Goal: Task Accomplishment & Management: Manage account settings

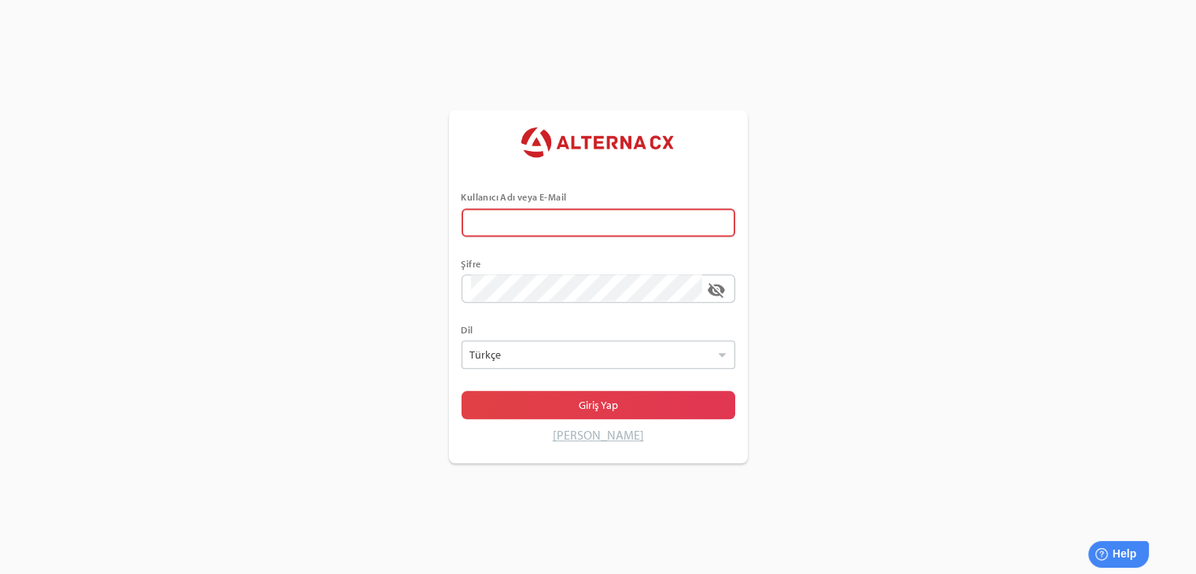
type input "******"
click at [918, 365] on div "Kullanıcı Adı veya E-Mail ****** Şifre visibility_off Dil Türkçe Seçiniz Giriş …" at bounding box center [598, 287] width 1196 height 574
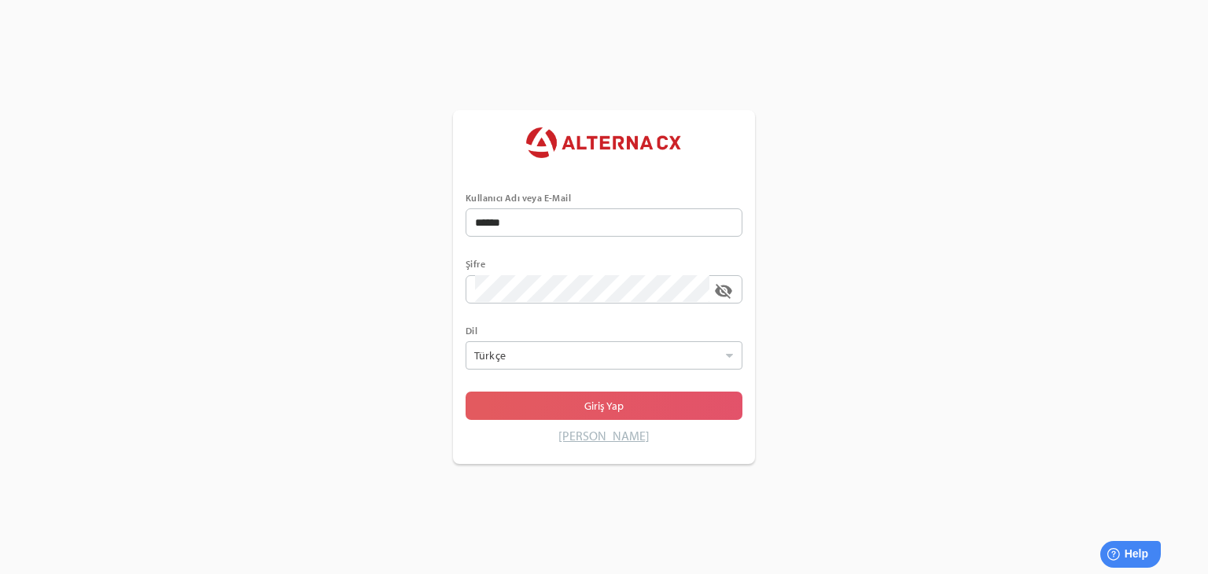
click at [638, 403] on span "Giriş Yap" at bounding box center [604, 406] width 252 height 22
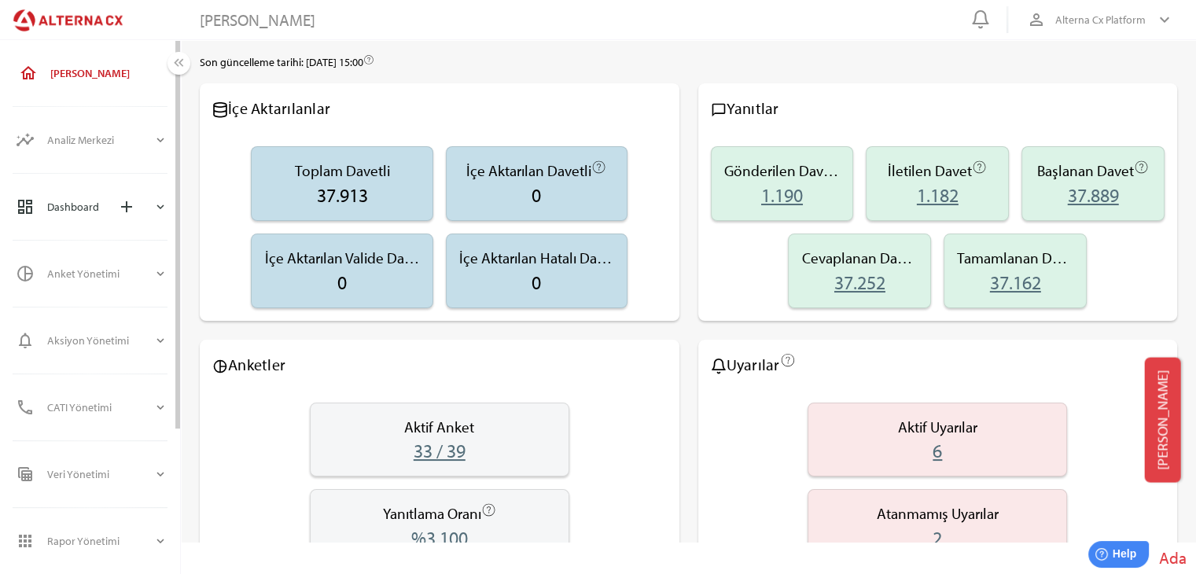
click at [64, 204] on div "Dashboard add" at bounding box center [100, 207] width 106 height 38
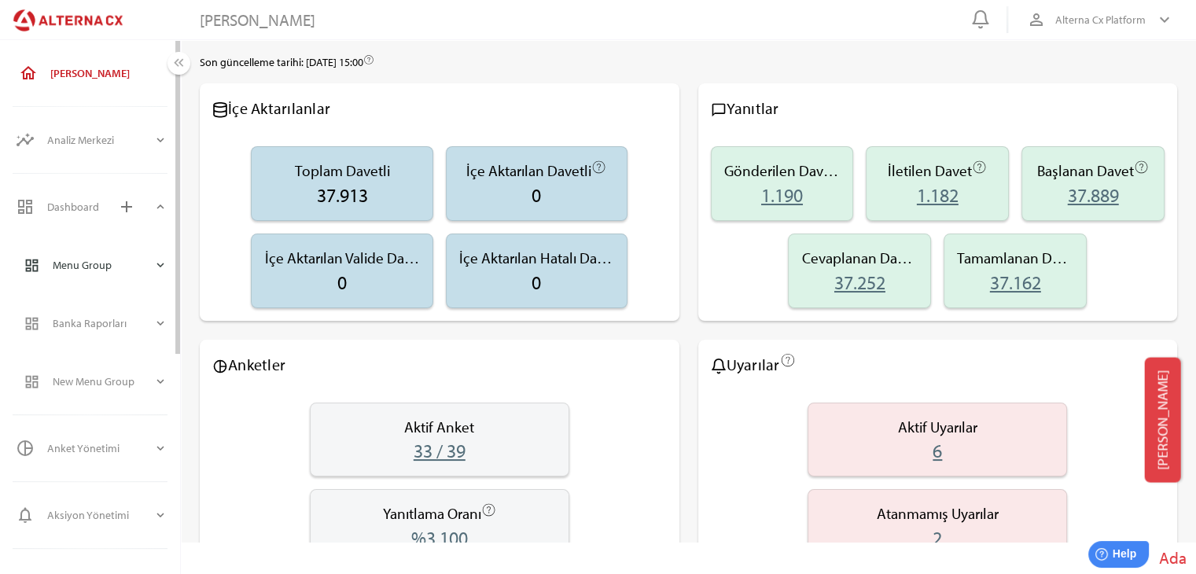
click at [164, 268] on icon "expand_more" at bounding box center [160, 265] width 14 height 14
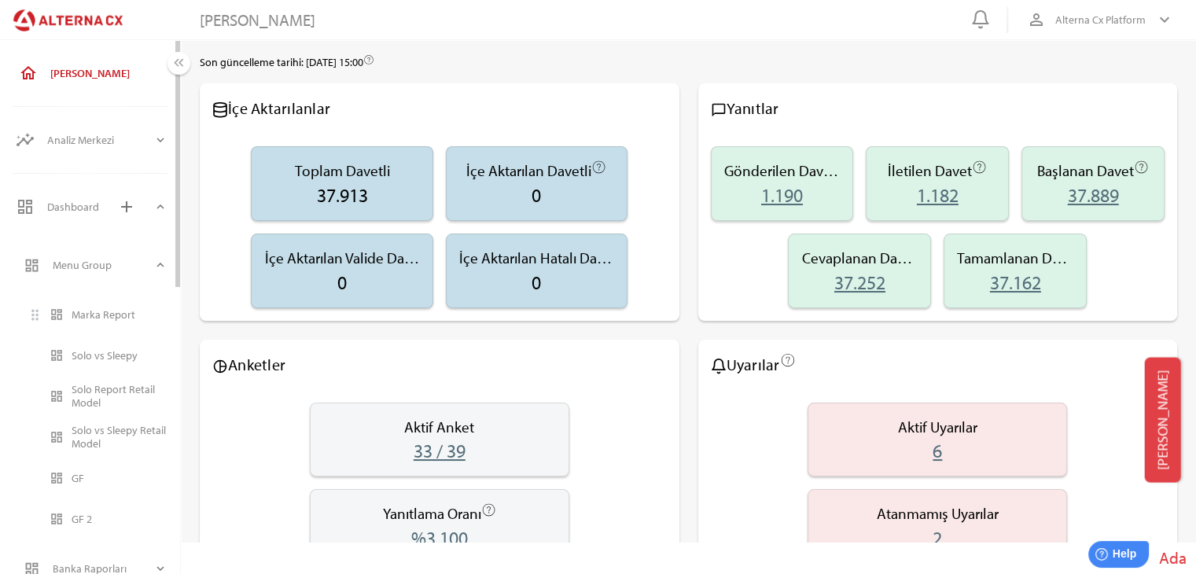
click at [98, 322] on div "Marka Report" at bounding box center [120, 314] width 96 height 13
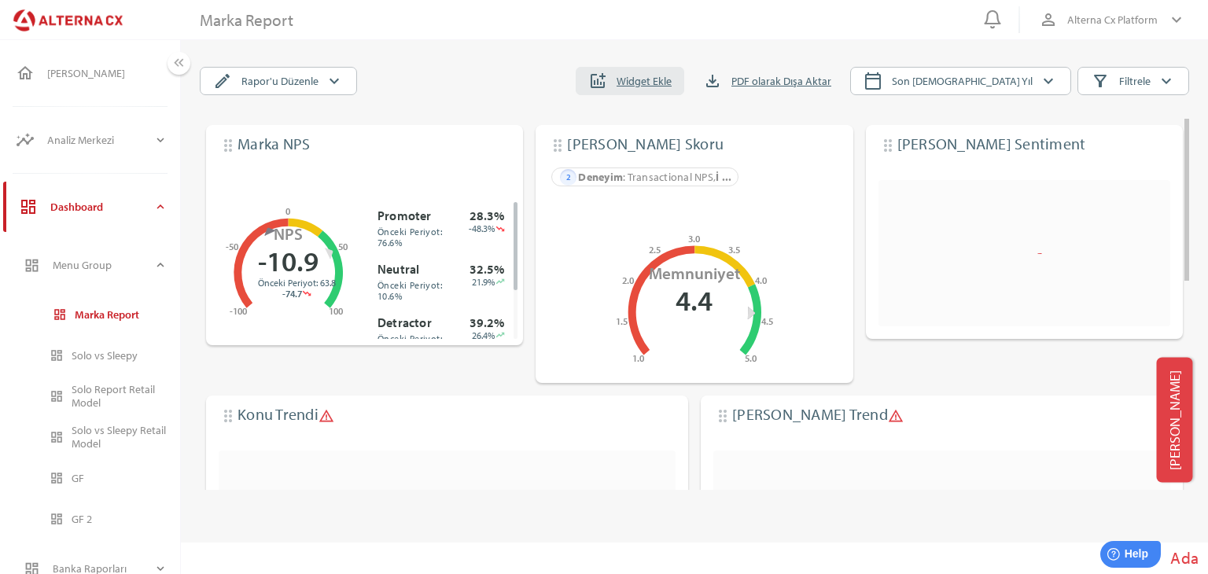
click at [684, 68] on span "addchart Widget Ekle" at bounding box center [629, 81] width 108 height 28
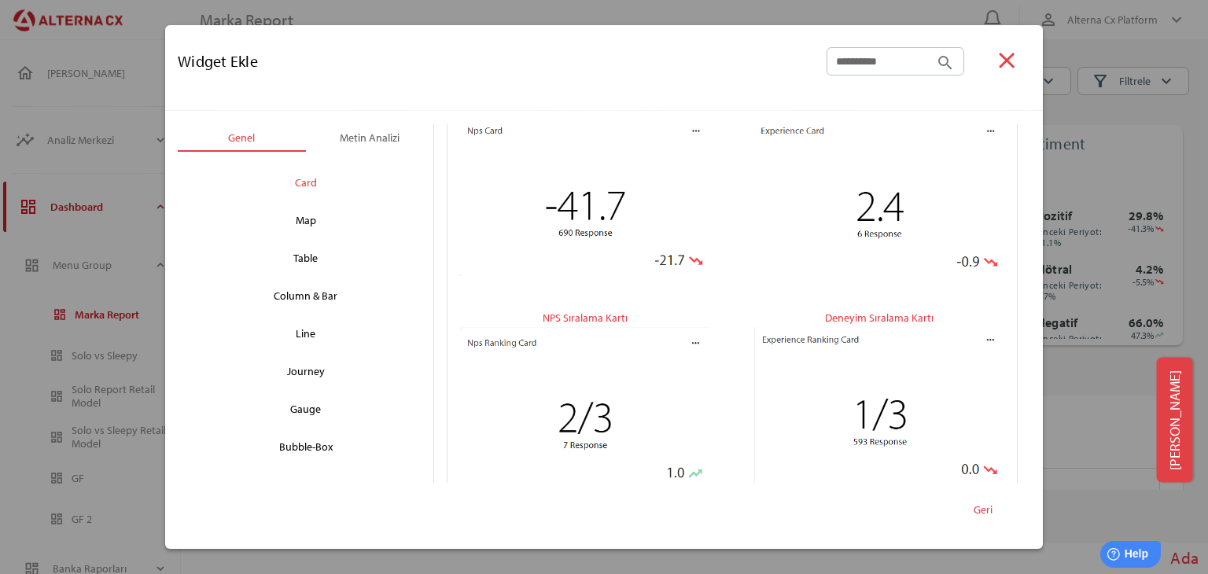
scroll to position [63, 0]
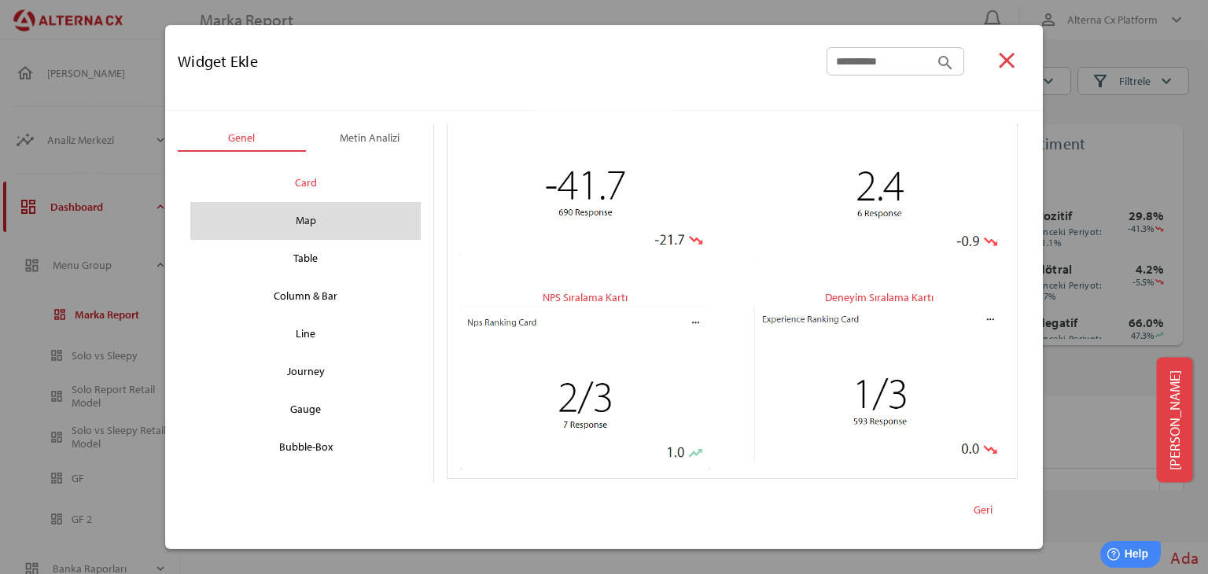
click at [311, 215] on div "Map" at bounding box center [305, 220] width 205 height 25
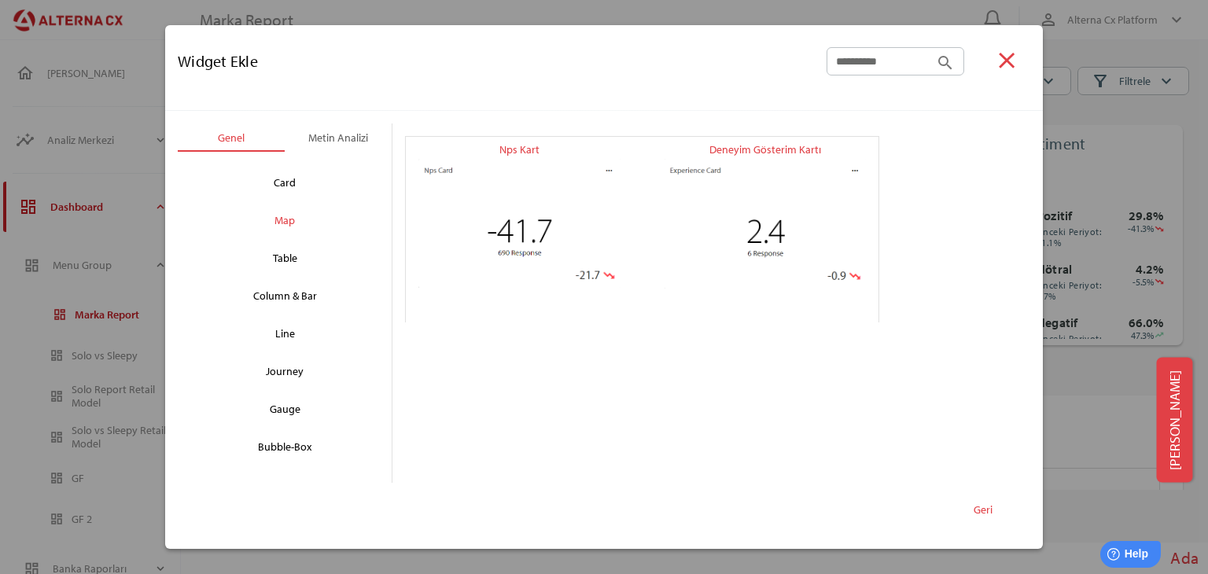
scroll to position [0, 0]
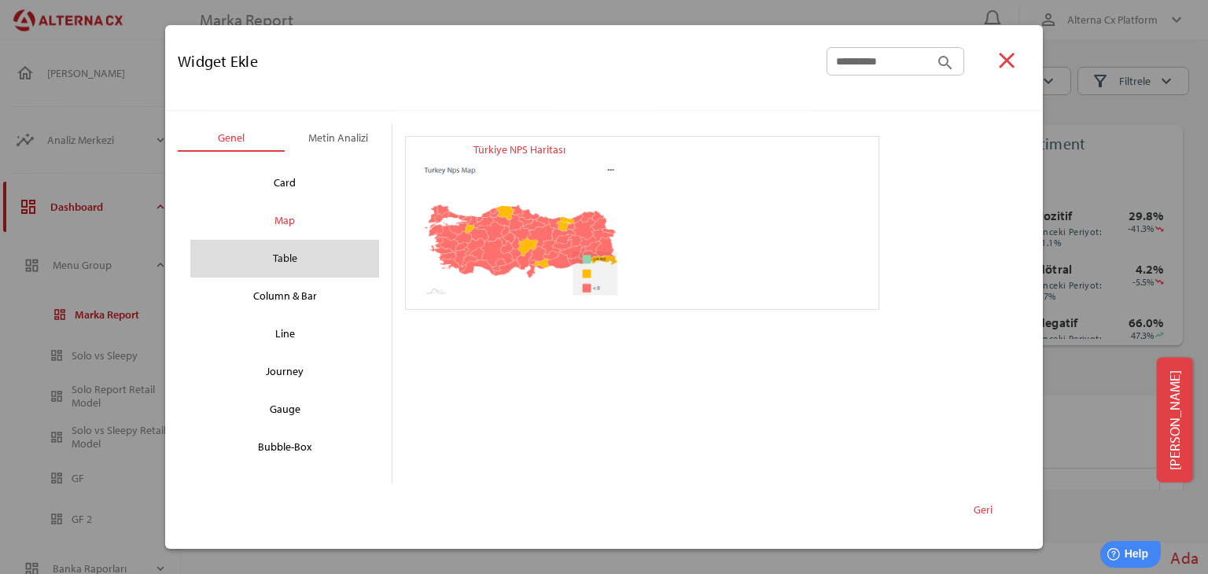
click at [273, 262] on div "Table" at bounding box center [285, 258] width 164 height 25
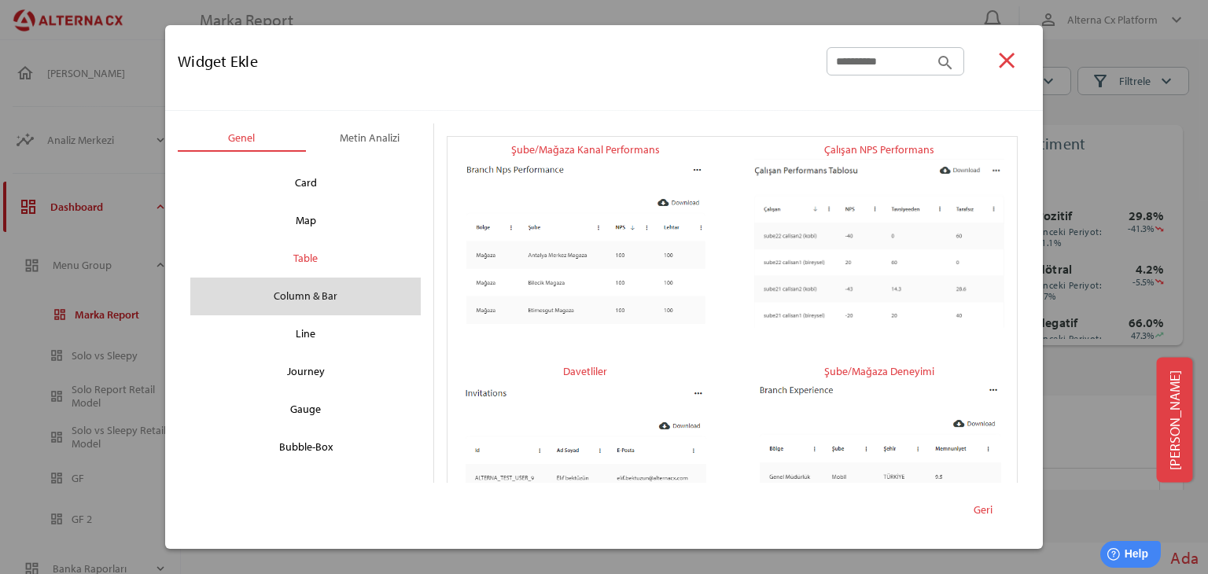
click at [322, 307] on div "Column & Bar" at bounding box center [305, 296] width 205 height 25
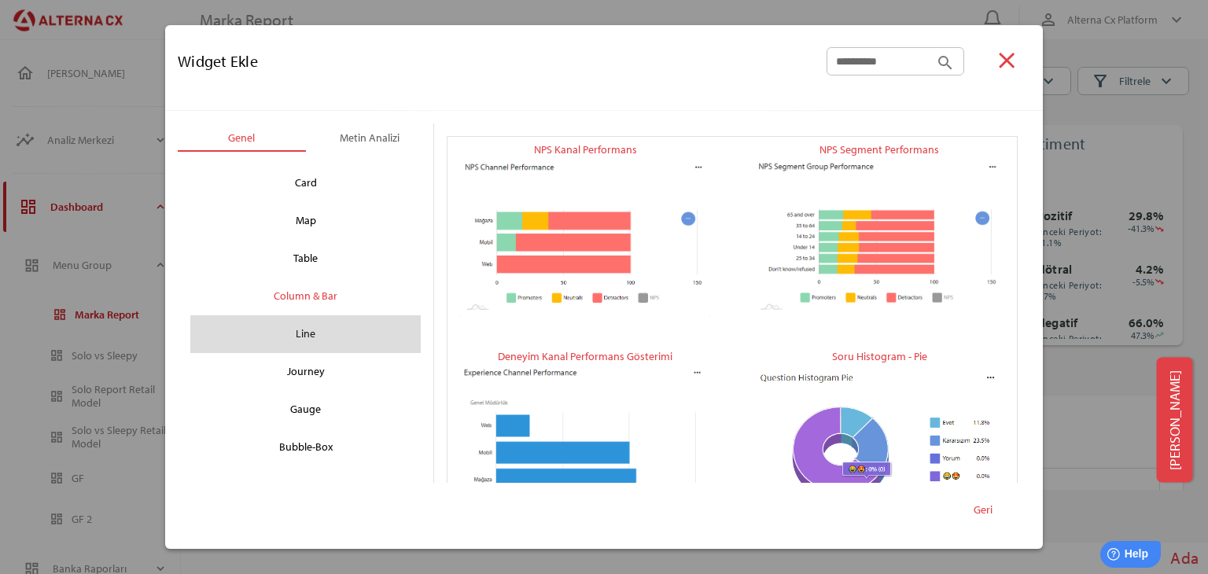
click at [318, 345] on div "Line" at bounding box center [305, 334] width 205 height 25
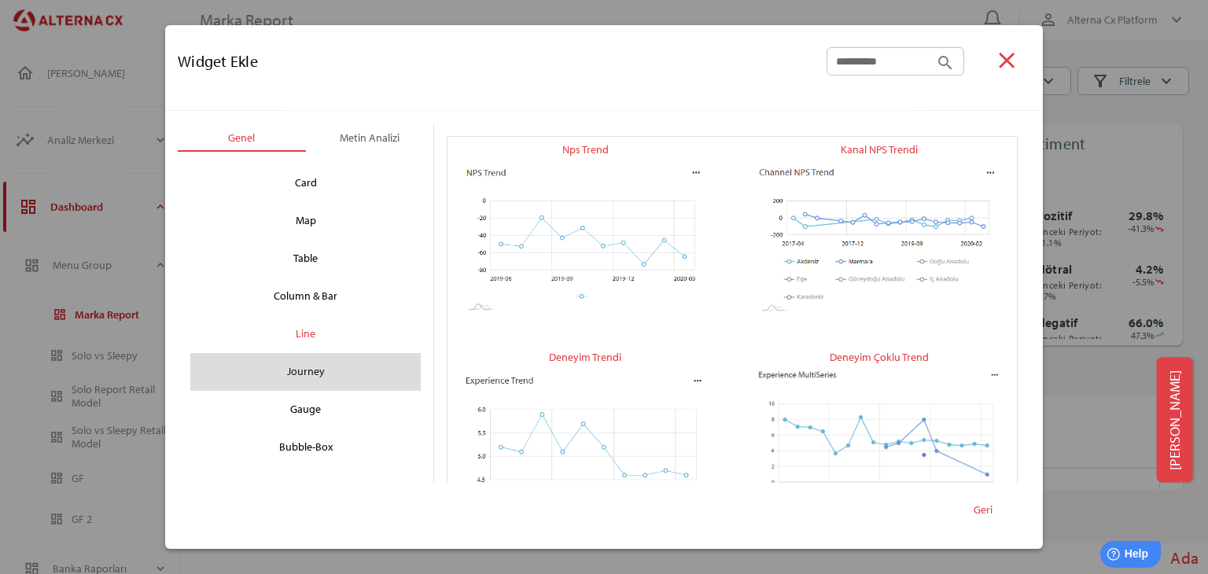
click at [371, 372] on div "Journey" at bounding box center [305, 371] width 205 height 25
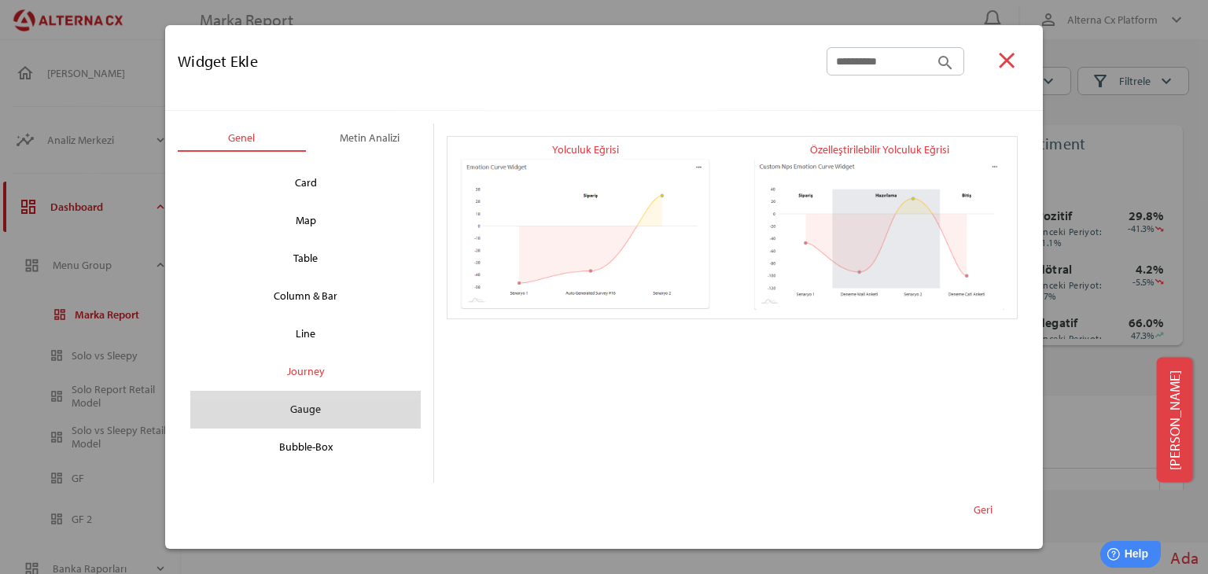
click at [337, 397] on div "Gauge" at bounding box center [305, 409] width 205 height 25
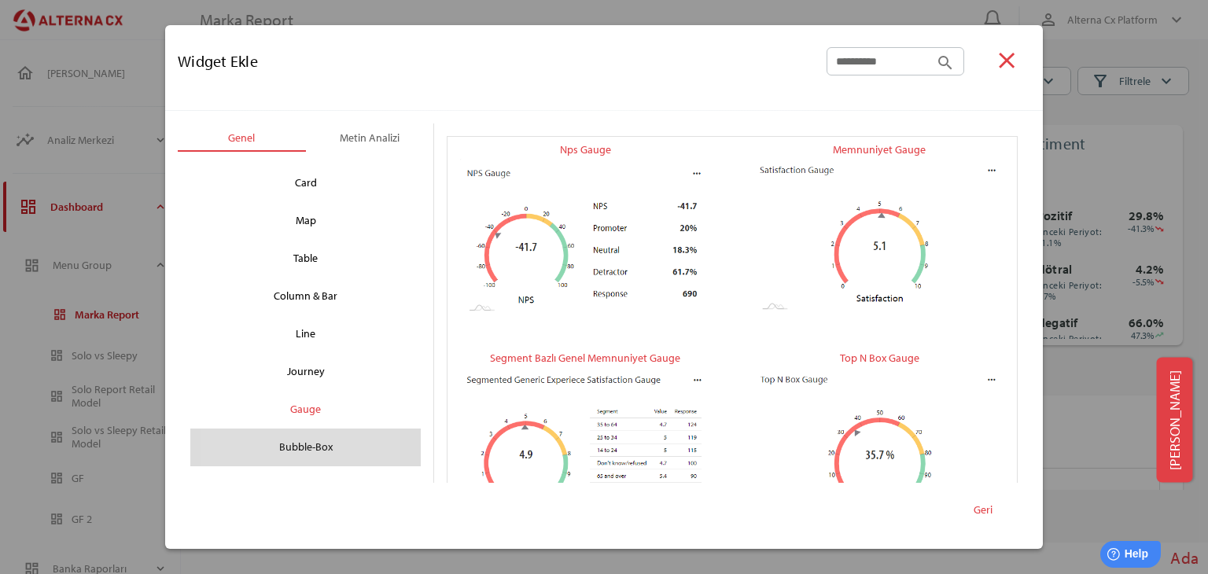
click at [316, 431] on div "Bubble-Box" at bounding box center [305, 447] width 230 height 38
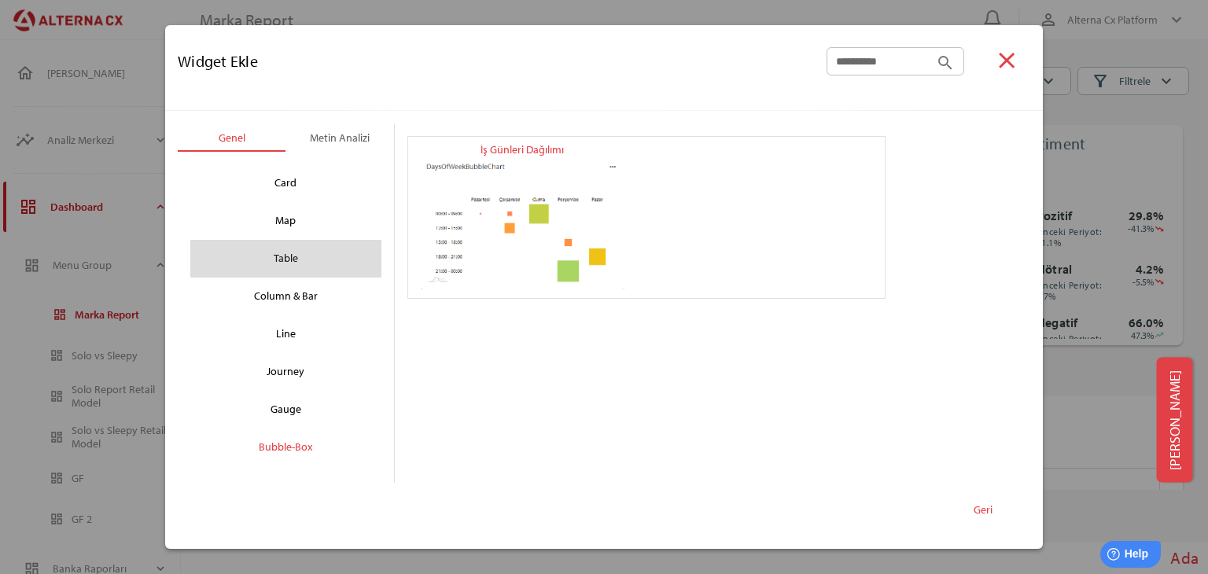
click at [303, 248] on div "Table" at bounding box center [286, 258] width 166 height 25
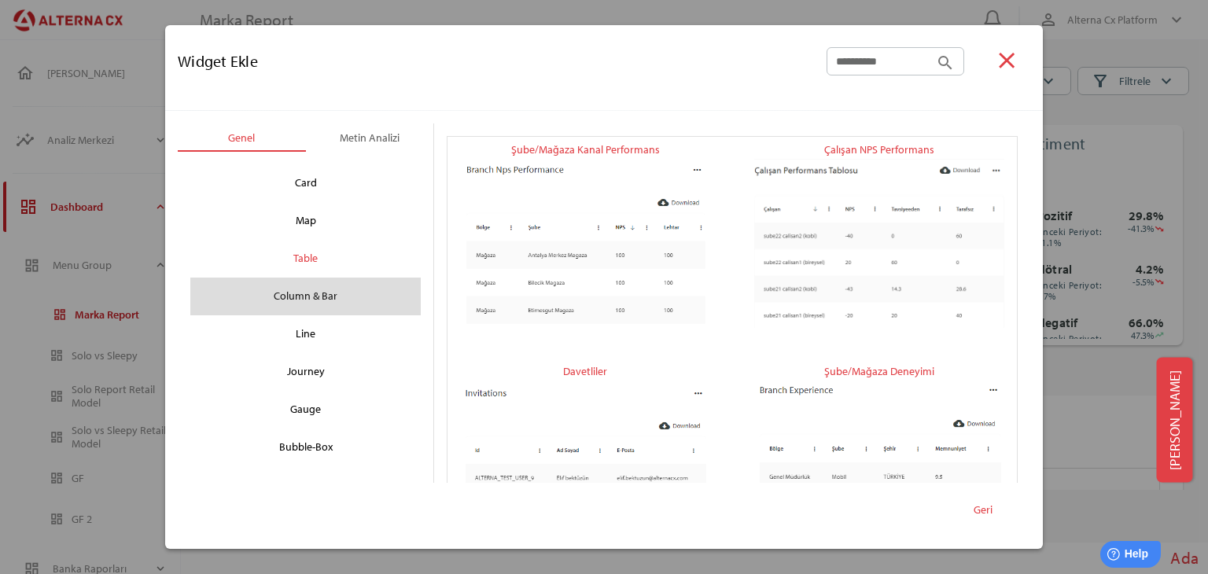
click at [335, 301] on div "Column & Bar" at bounding box center [305, 296] width 205 height 25
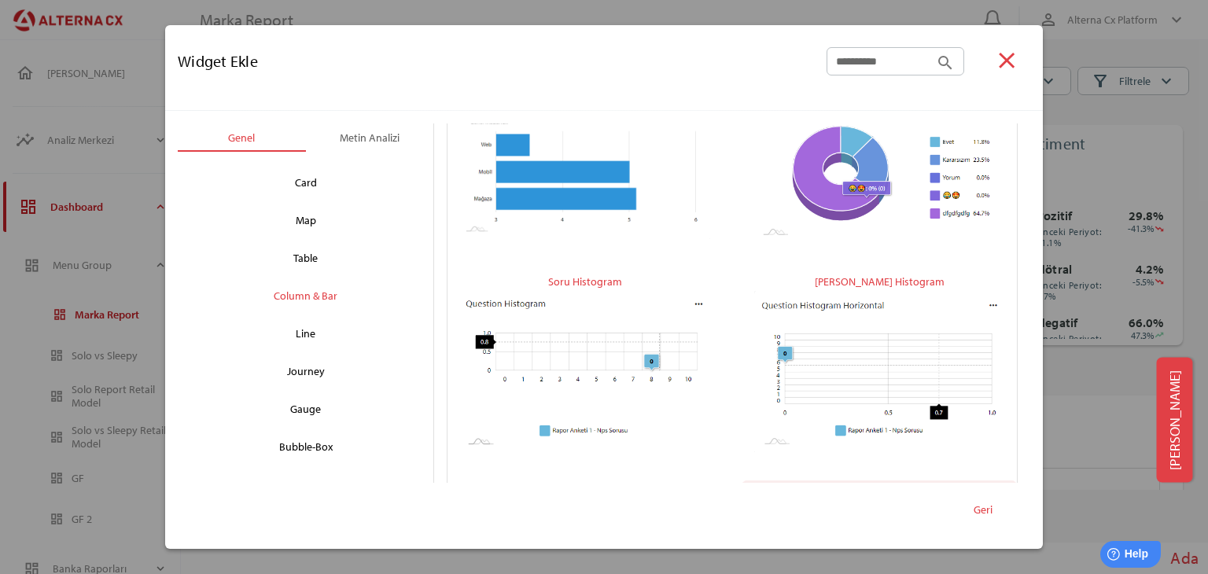
scroll to position [458, 0]
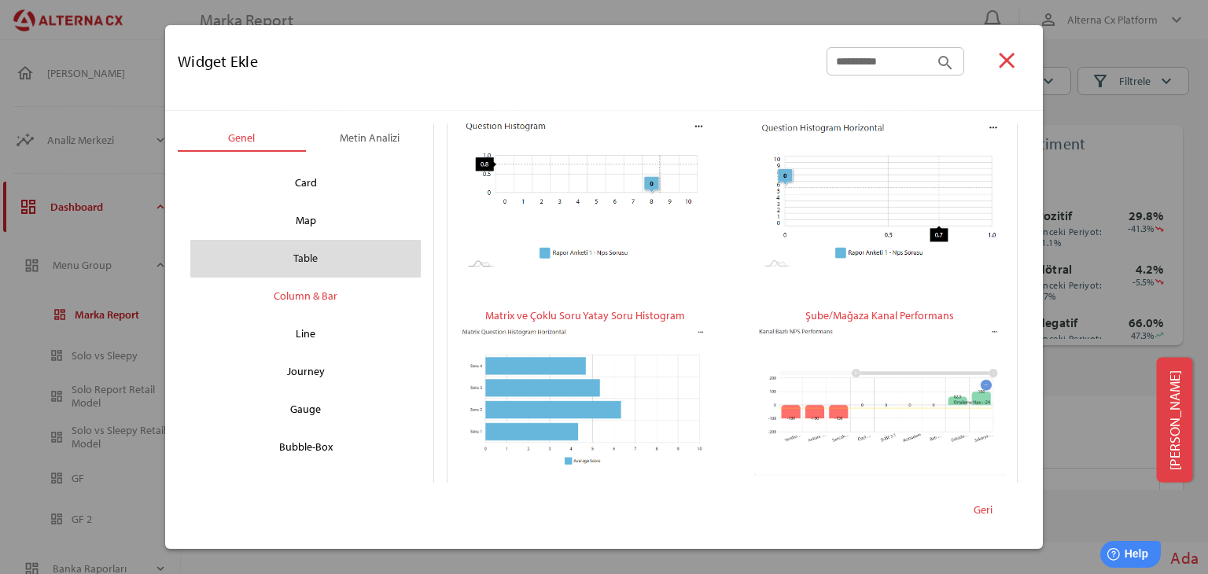
click at [314, 257] on div "Table" at bounding box center [305, 258] width 205 height 25
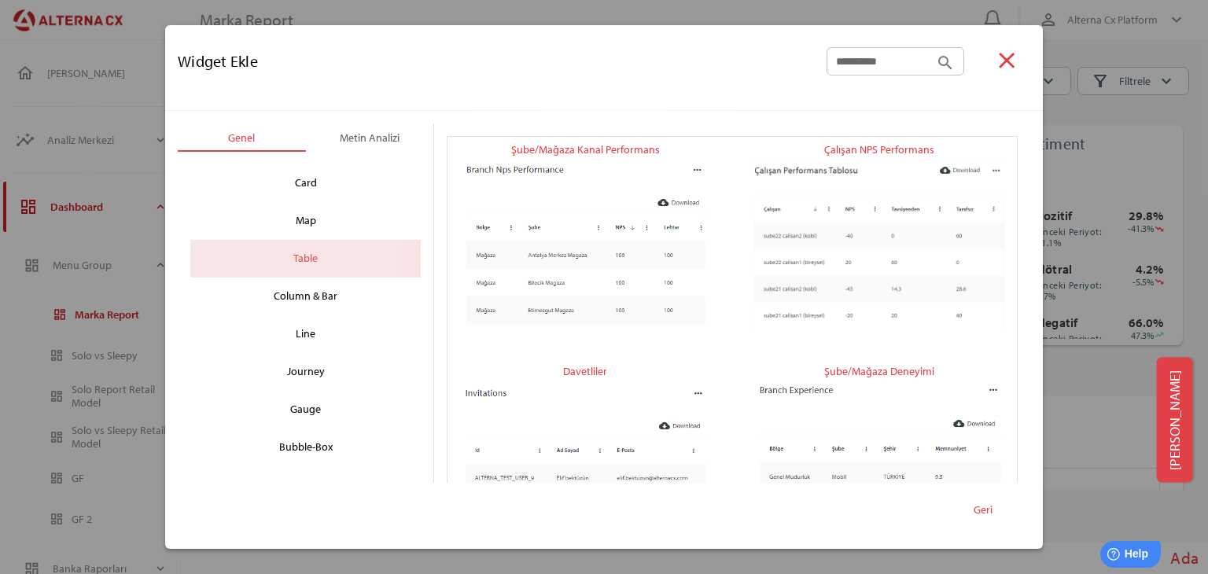
click at [280, 240] on div "Table" at bounding box center [305, 259] width 230 height 38
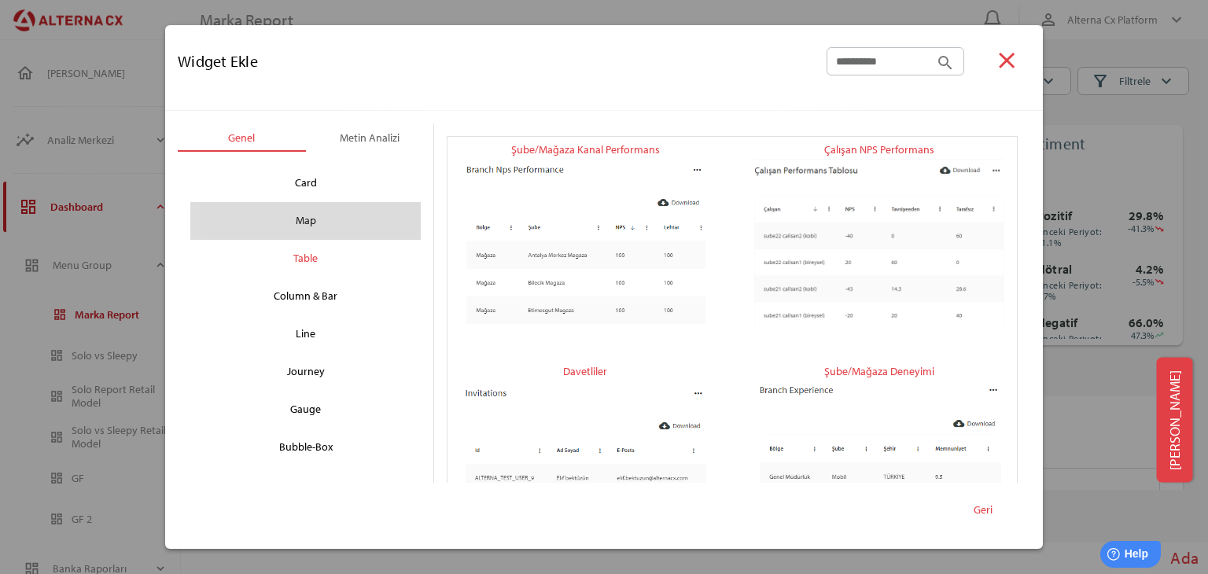
click at [348, 230] on div "Map" at bounding box center [305, 220] width 205 height 25
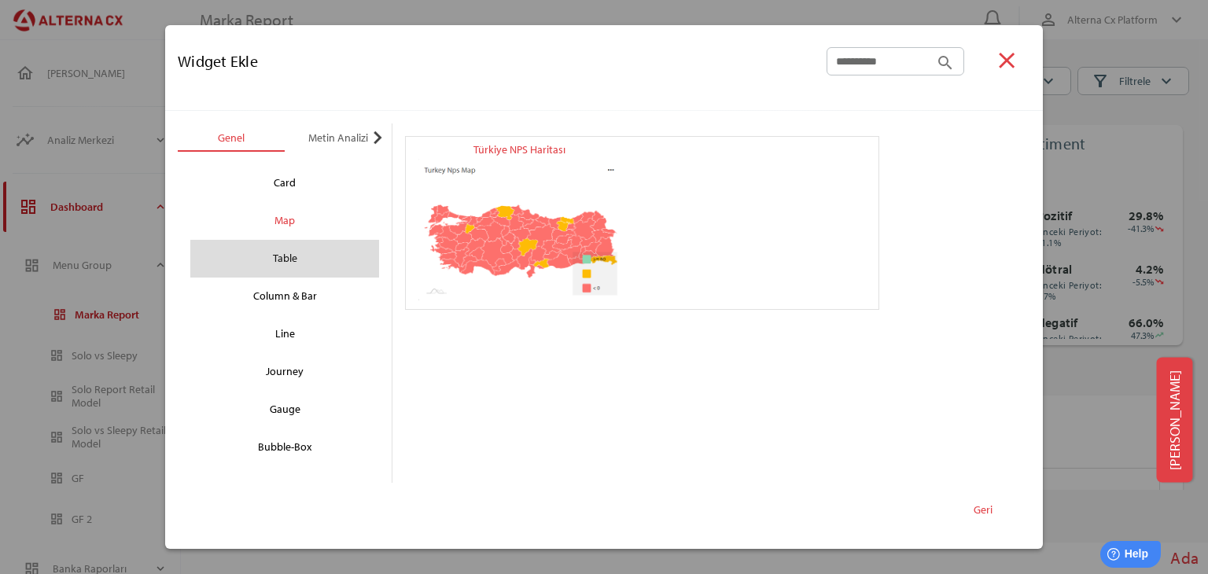
click at [231, 253] on div "Table" at bounding box center [284, 259] width 189 height 38
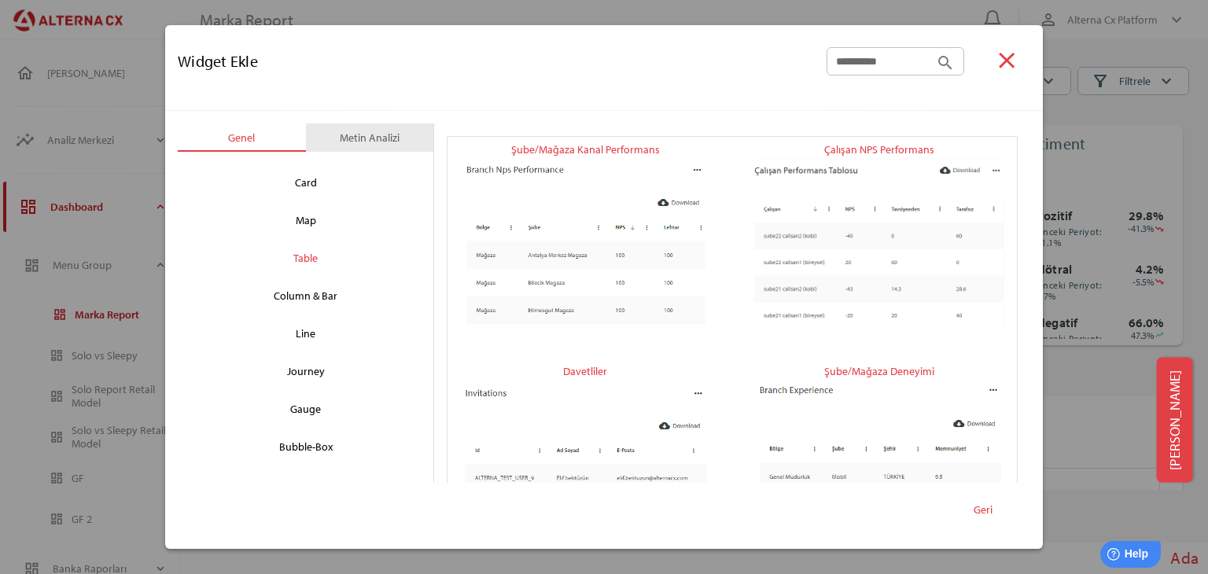
click at [374, 139] on div "Metin Analizi" at bounding box center [370, 137] width 60 height 19
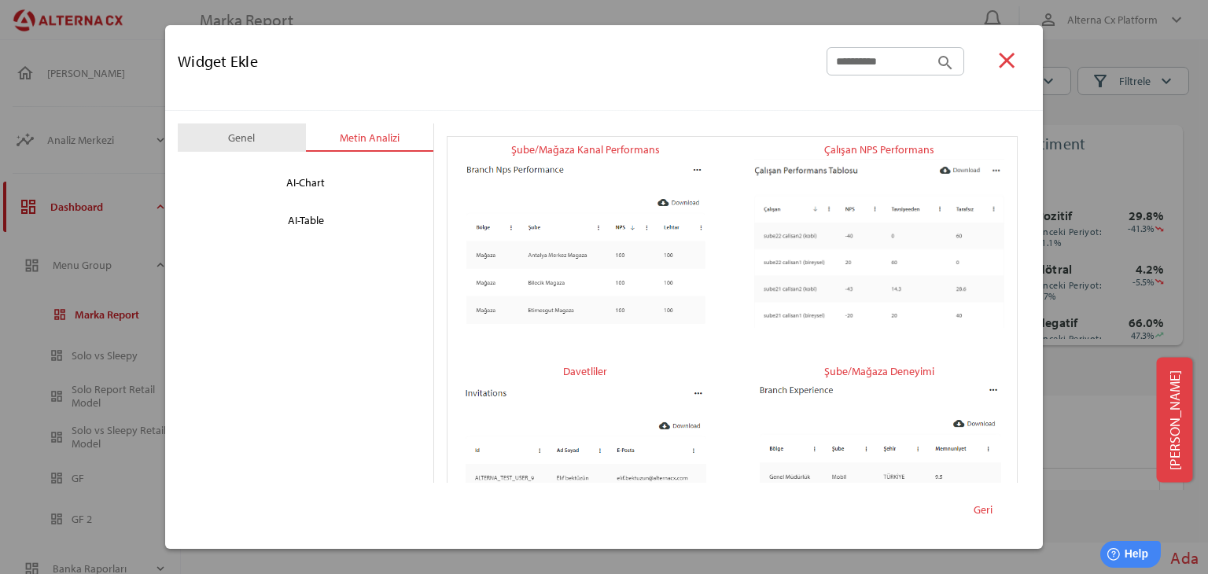
click at [259, 146] on div "Genel" at bounding box center [242, 137] width 128 height 28
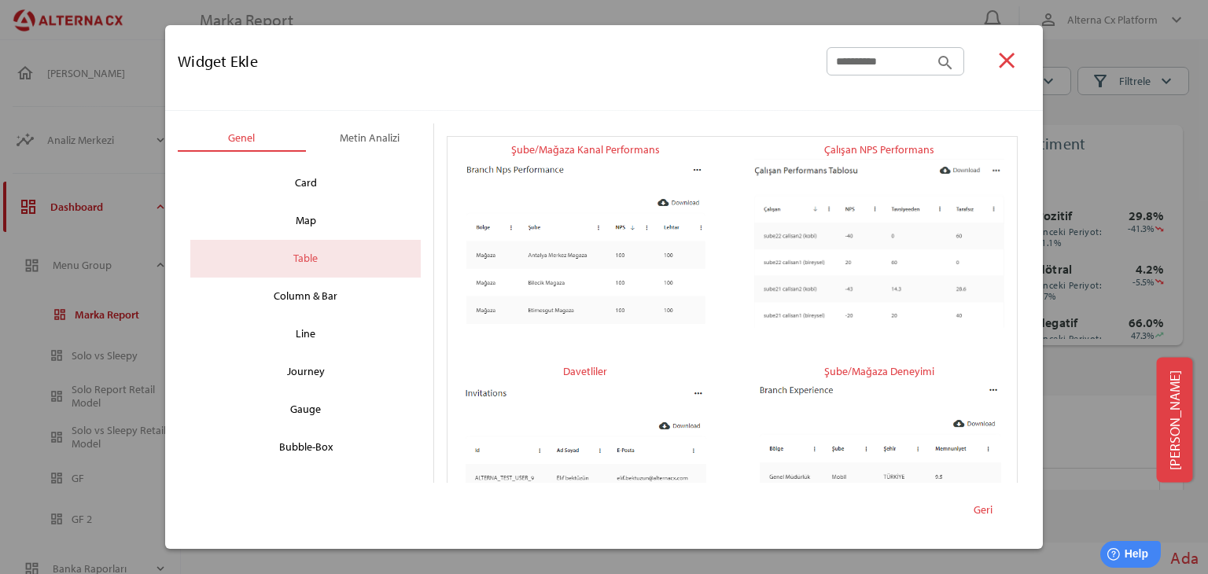
click at [351, 276] on div "Table" at bounding box center [305, 259] width 230 height 38
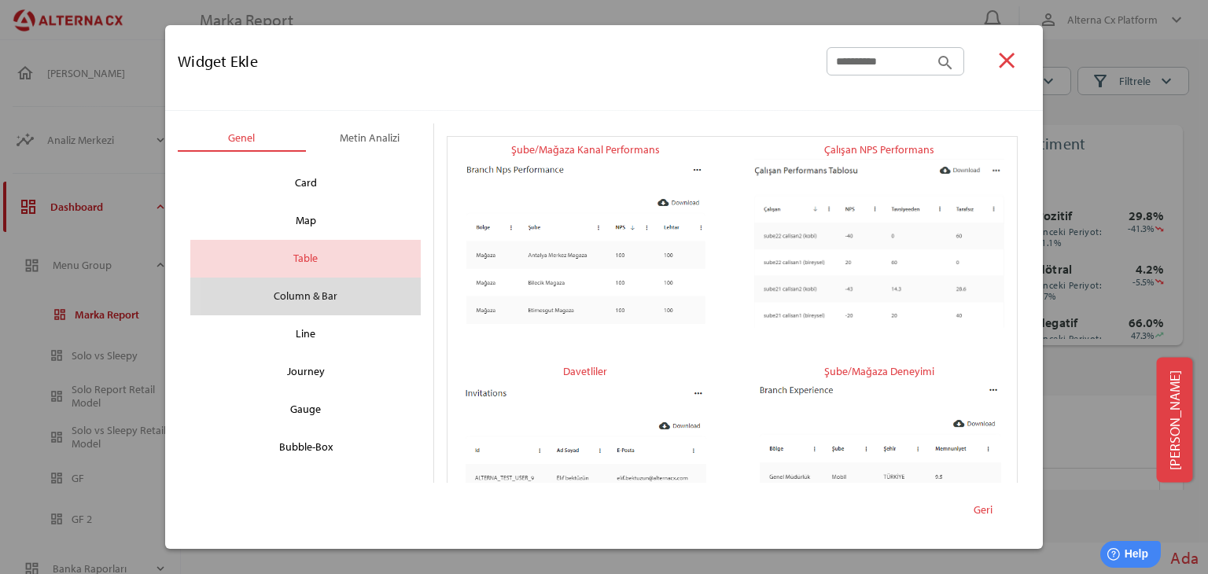
click at [345, 300] on div "Column & Bar" at bounding box center [305, 296] width 205 height 25
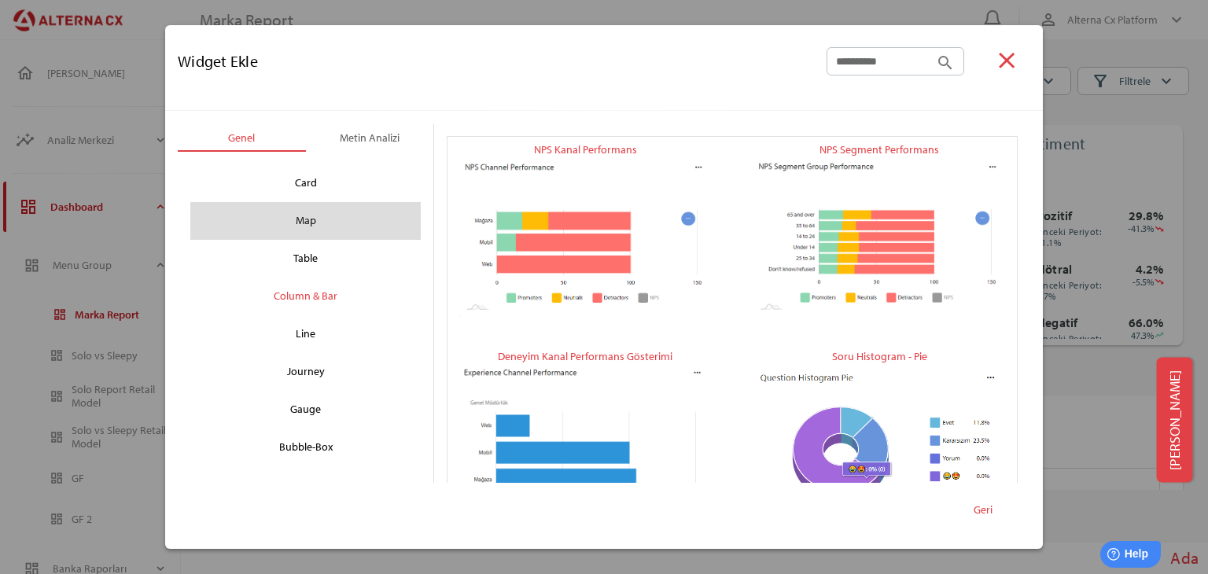
click at [375, 222] on div "Map" at bounding box center [305, 220] width 205 height 25
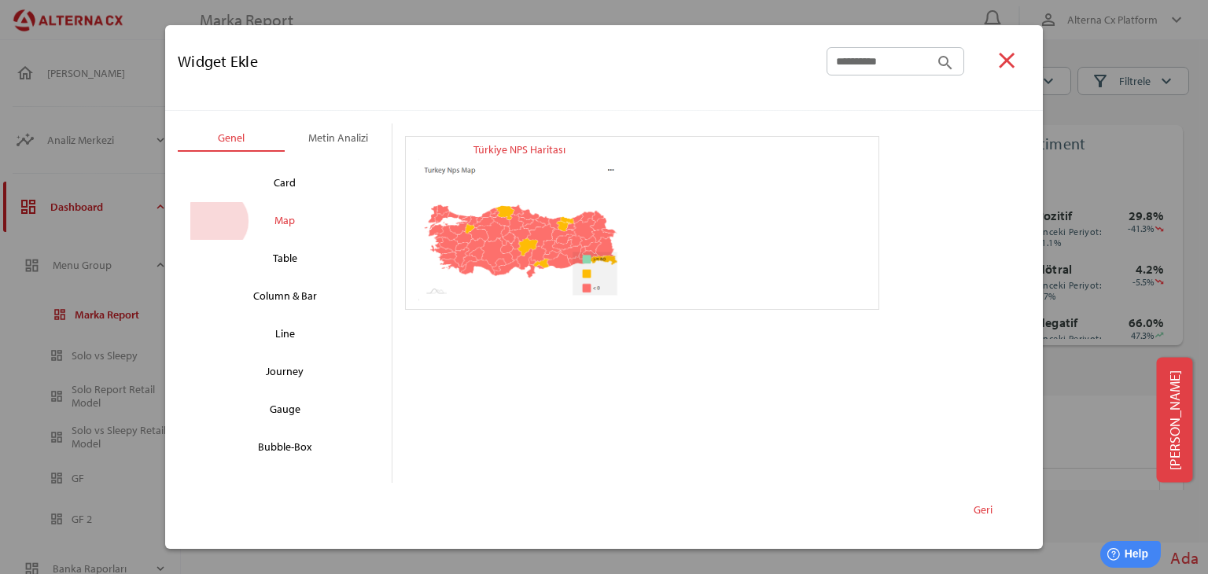
click at [392, 248] on div "NPS Kanal Performans NPS Segment Performans Deneyim Kanal Performans Gösterimi …" at bounding box center [641, 303] width 499 height 360
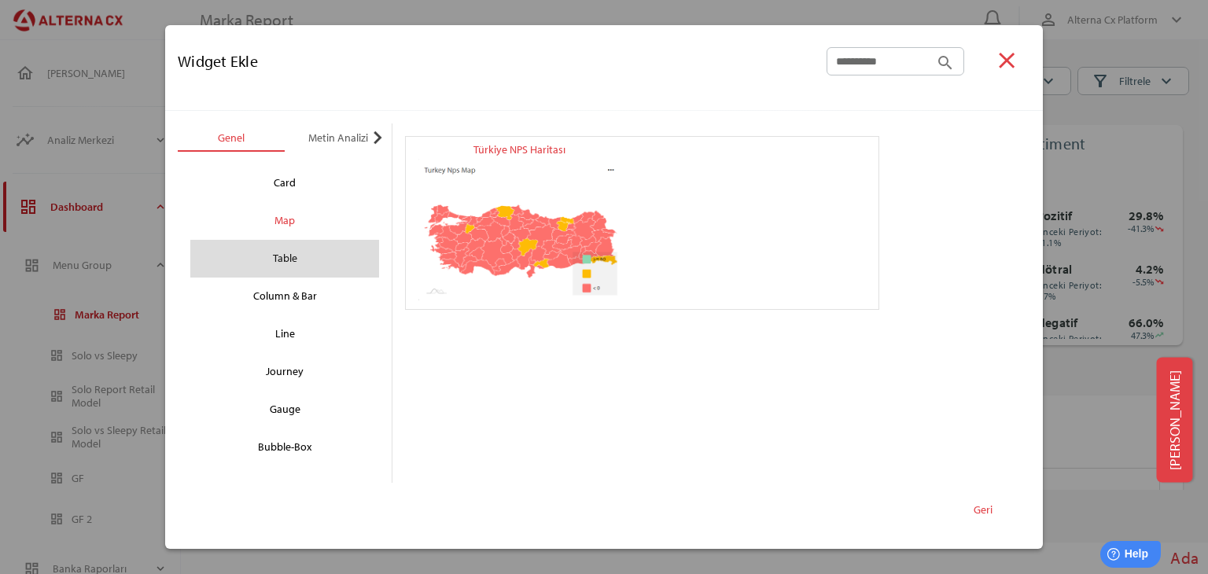
click at [233, 245] on div "Table" at bounding box center [284, 259] width 189 height 38
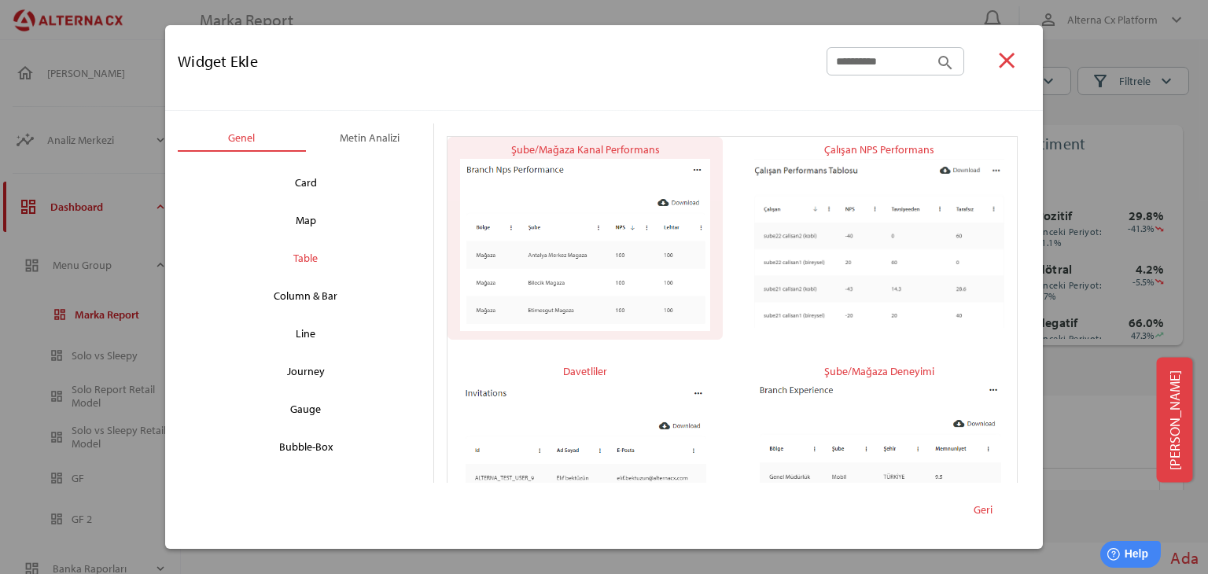
scroll to position [79, 0]
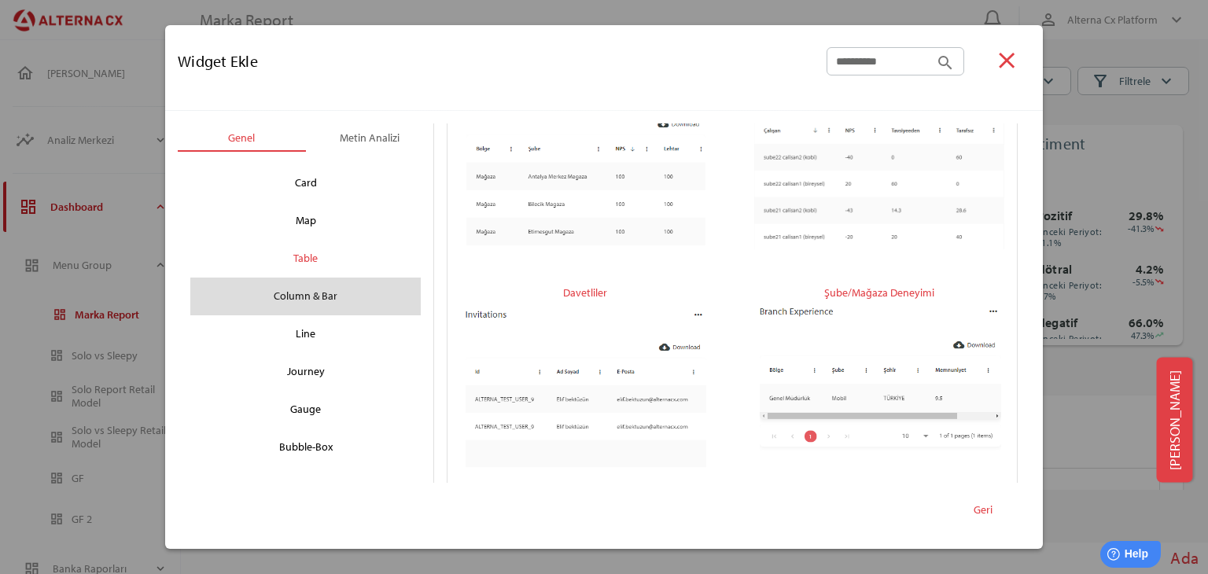
click at [322, 292] on div "Column & Bar" at bounding box center [305, 296] width 205 height 25
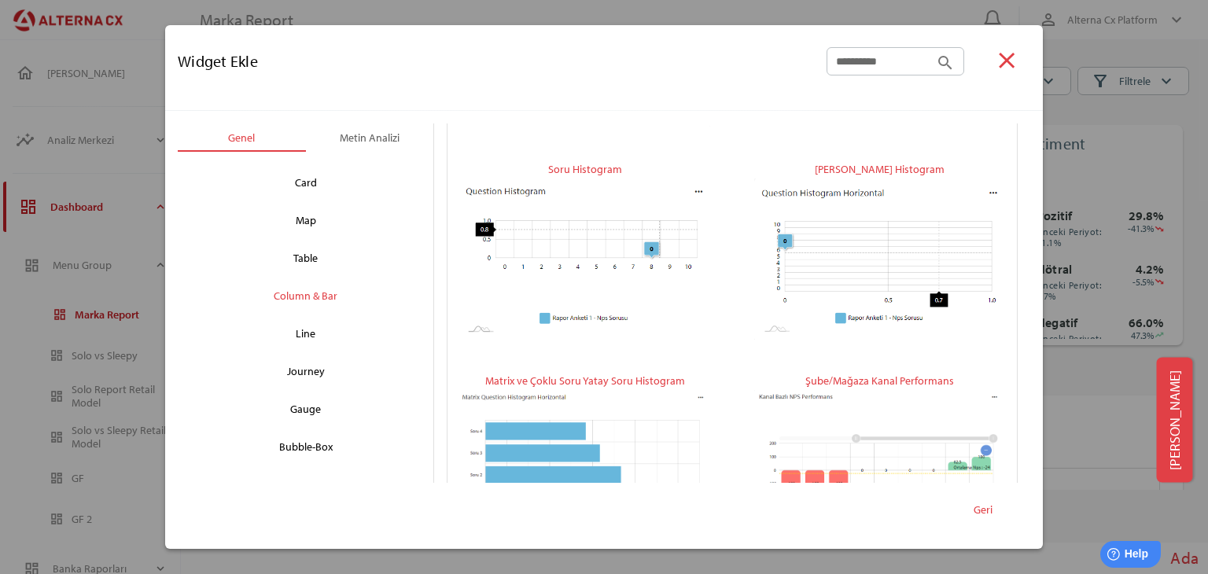
scroll to position [458, 0]
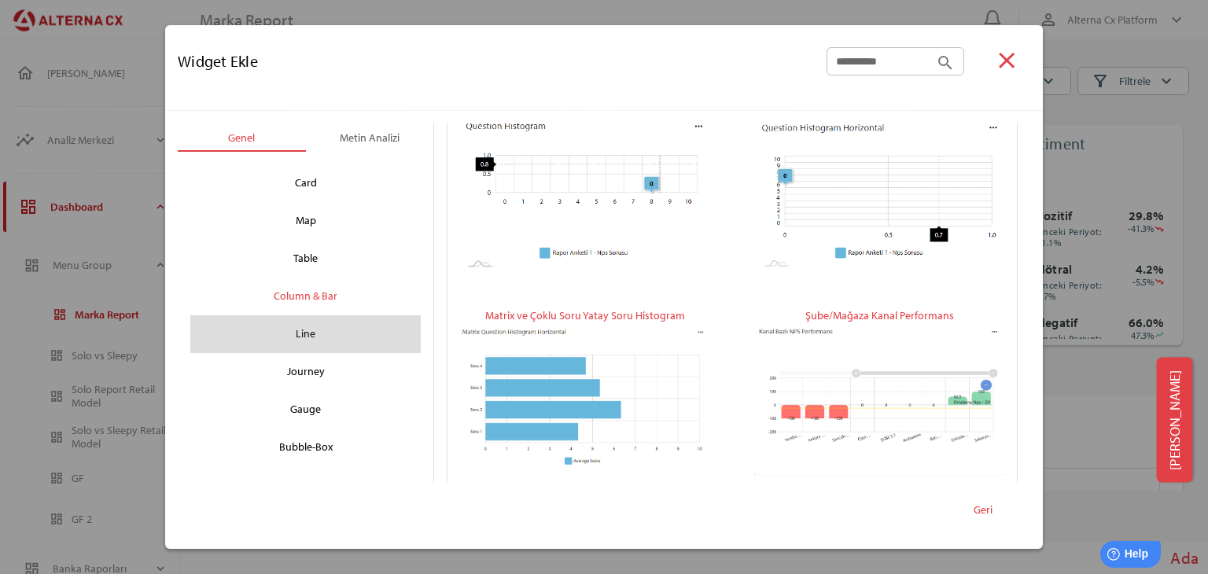
click at [361, 315] on div "Line" at bounding box center [305, 334] width 230 height 38
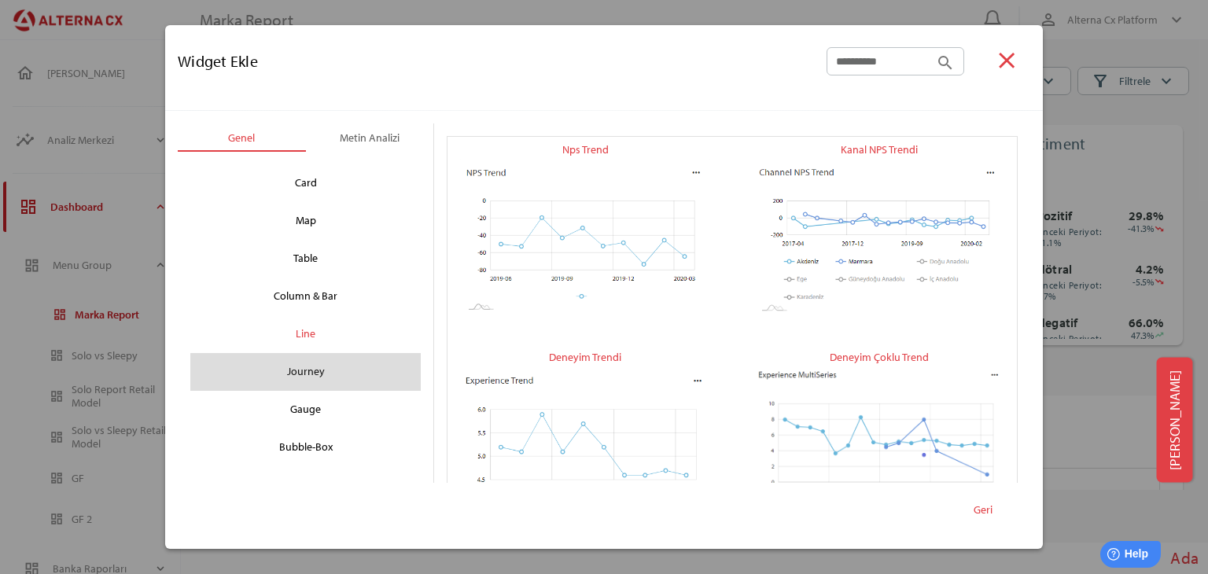
click at [325, 359] on div "Journey" at bounding box center [305, 371] width 205 height 25
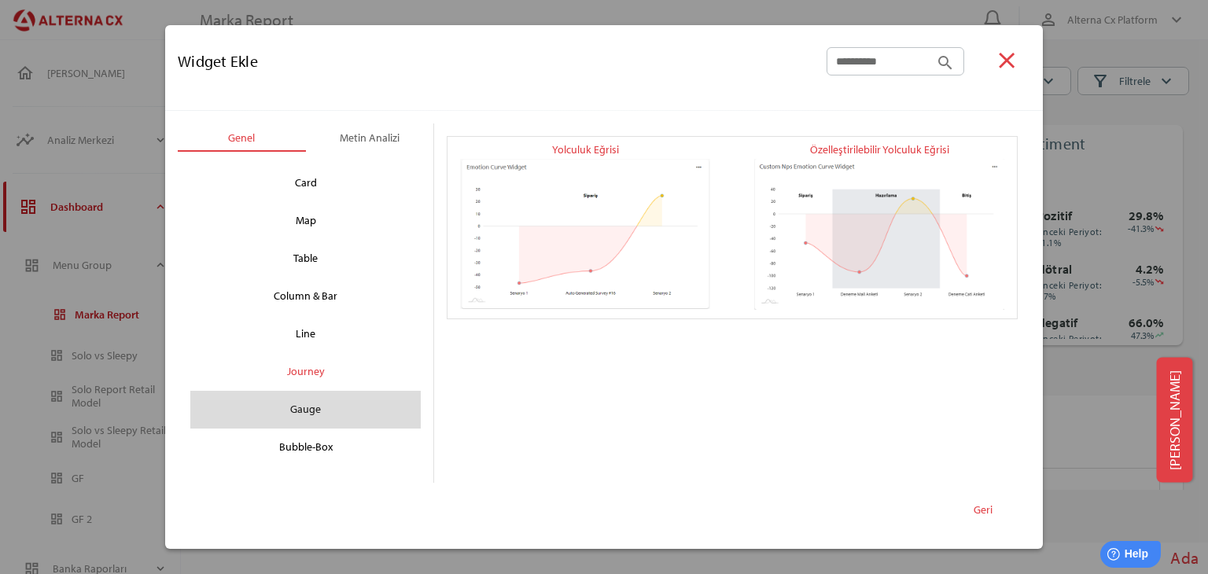
click at [329, 399] on div "Gauge" at bounding box center [305, 409] width 205 height 25
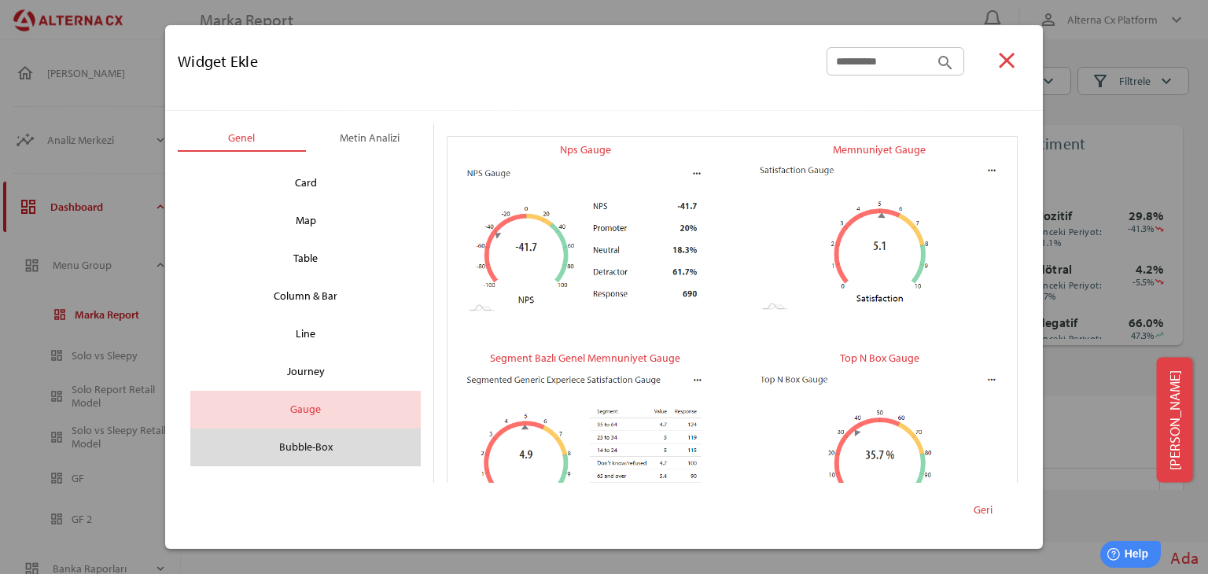
click at [322, 428] on div "Bubble-Box" at bounding box center [305, 447] width 230 height 38
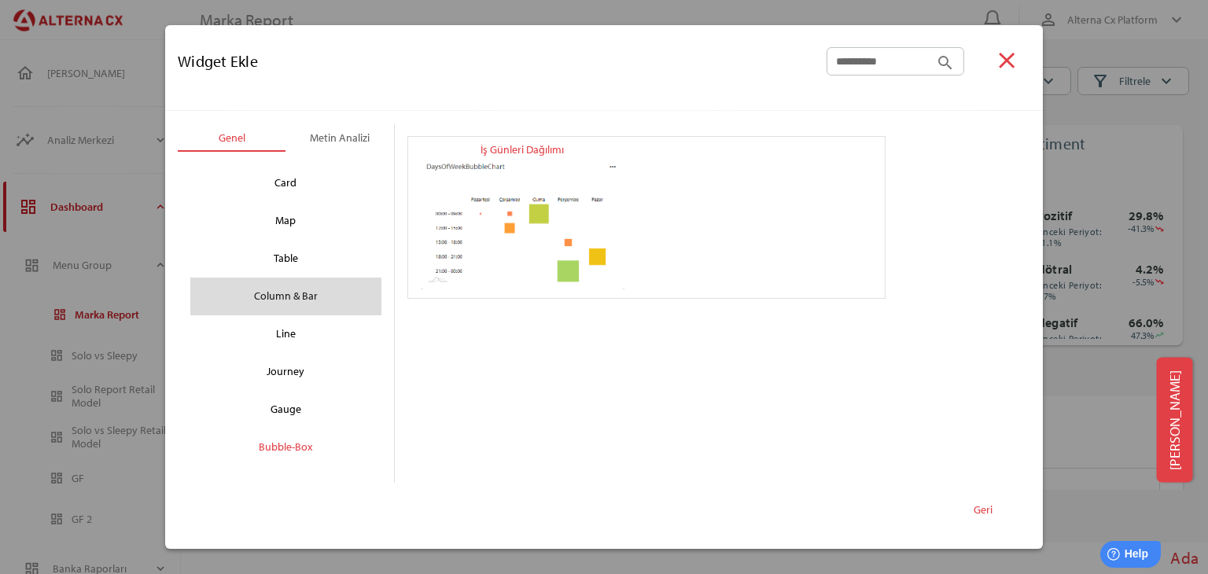
click at [310, 278] on div "Column & Bar" at bounding box center [285, 297] width 191 height 38
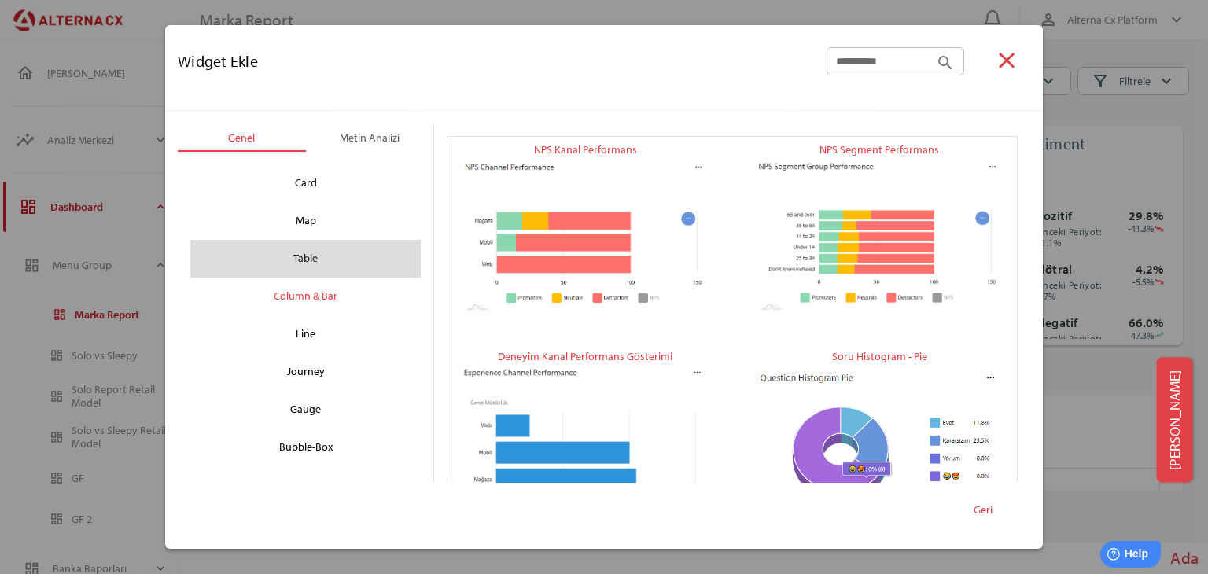
click at [318, 263] on div "Table" at bounding box center [305, 258] width 205 height 25
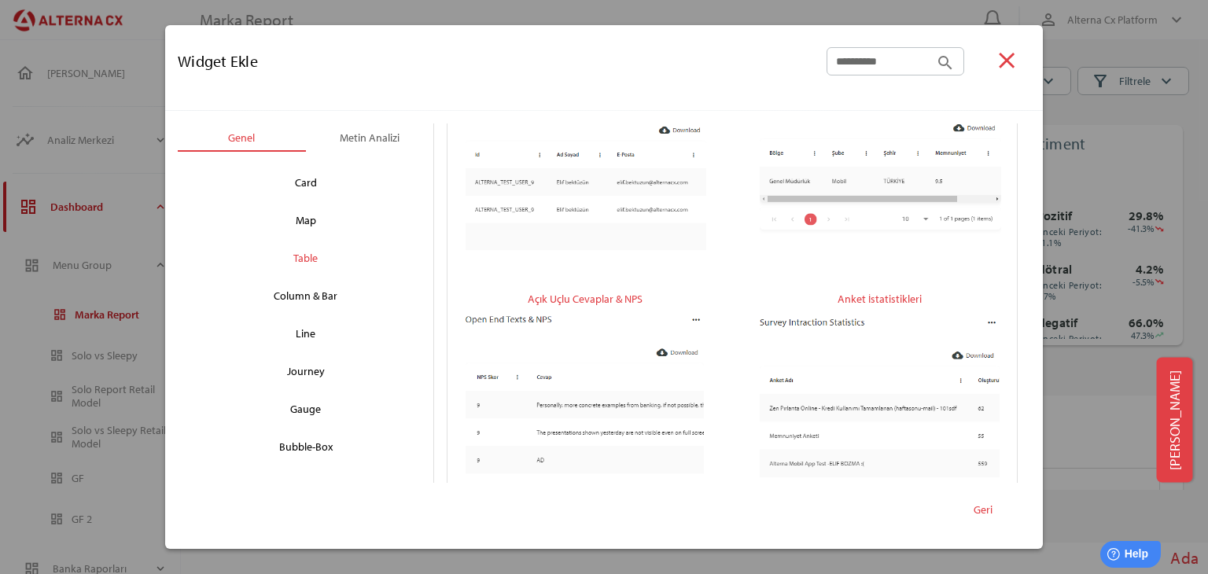
scroll to position [279, 0]
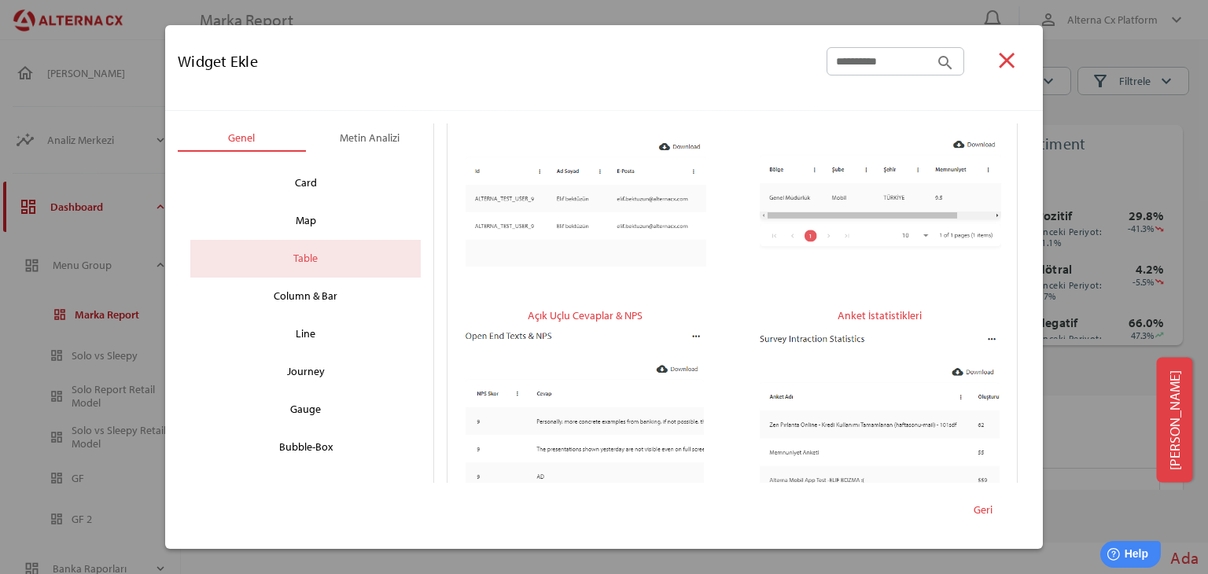
click at [323, 268] on div "Table" at bounding box center [305, 258] width 205 height 25
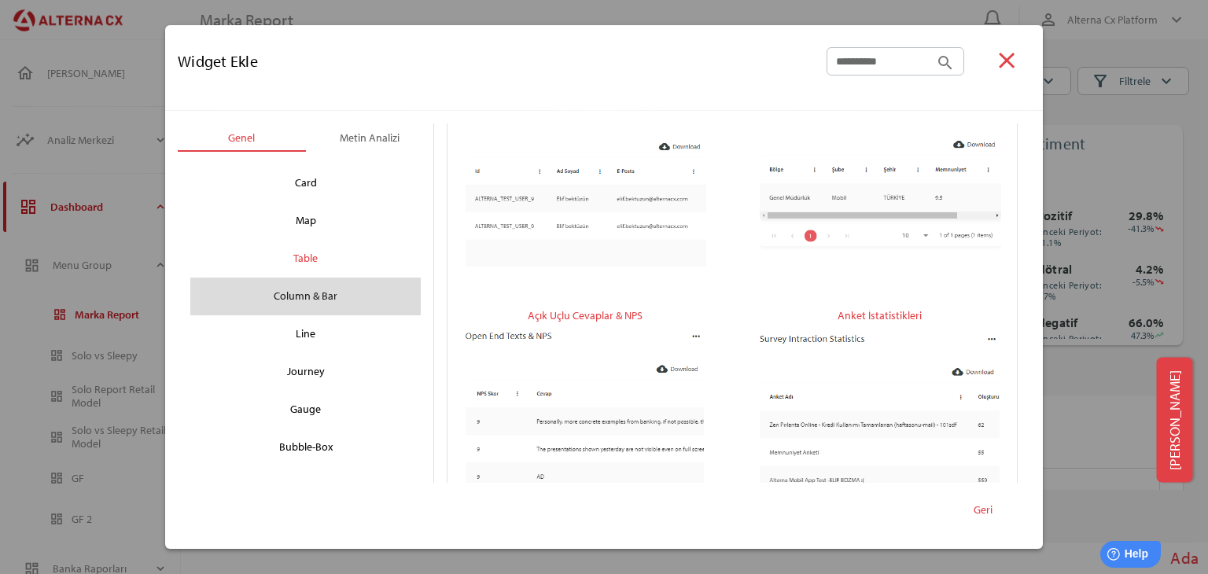
click at [319, 297] on div "Column & Bar" at bounding box center [305, 296] width 205 height 25
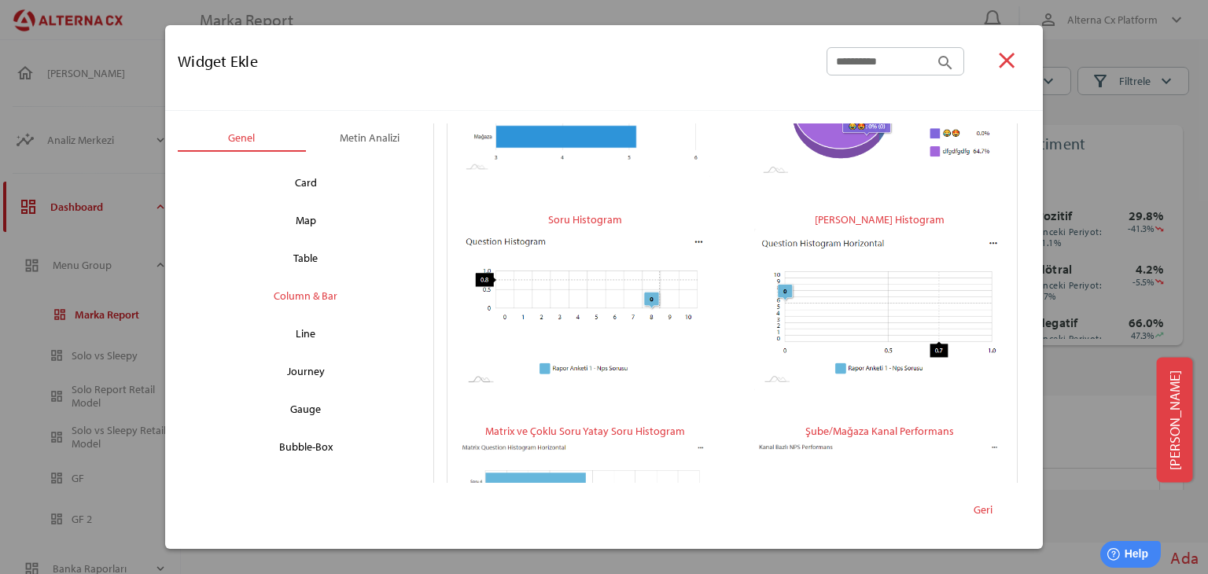
scroll to position [458, 0]
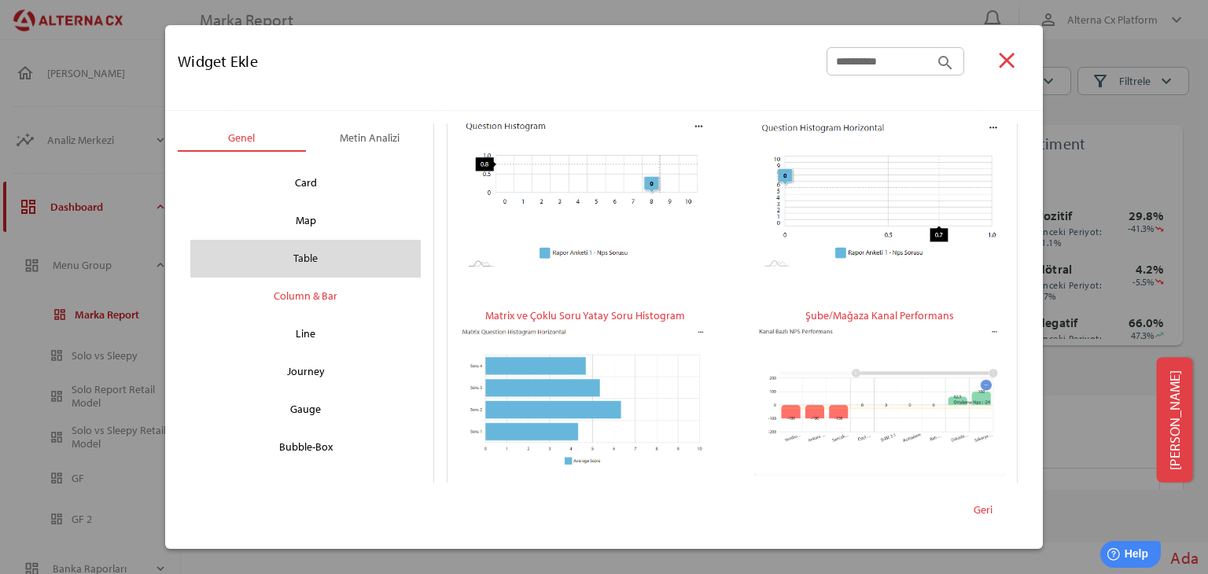
click at [340, 255] on div "Table" at bounding box center [305, 258] width 205 height 25
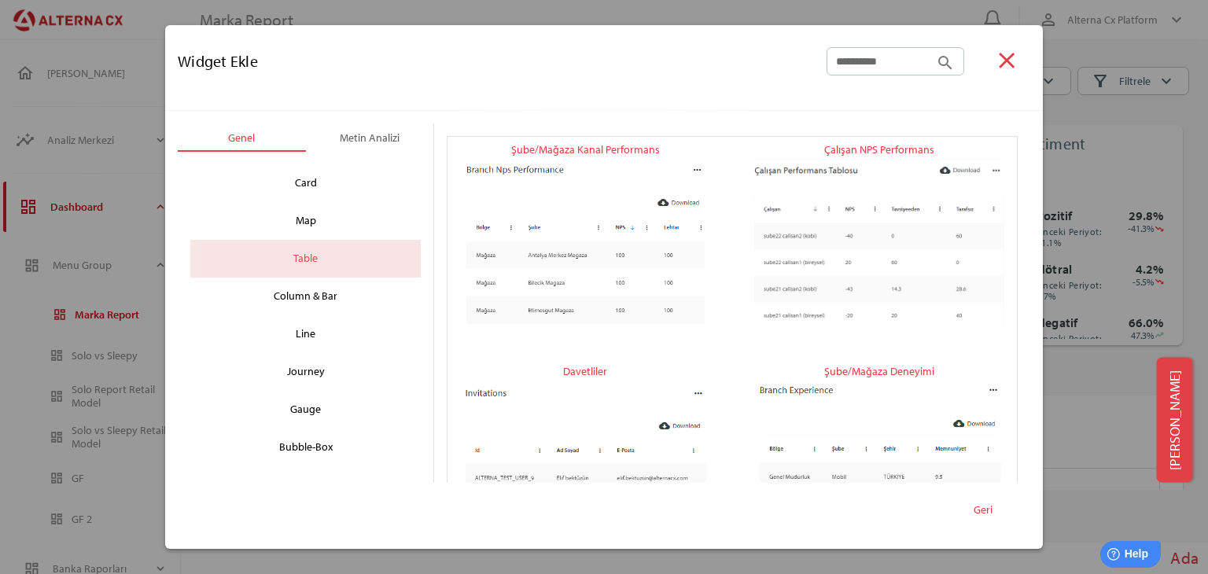
click at [333, 252] on div "Table" at bounding box center [305, 258] width 205 height 25
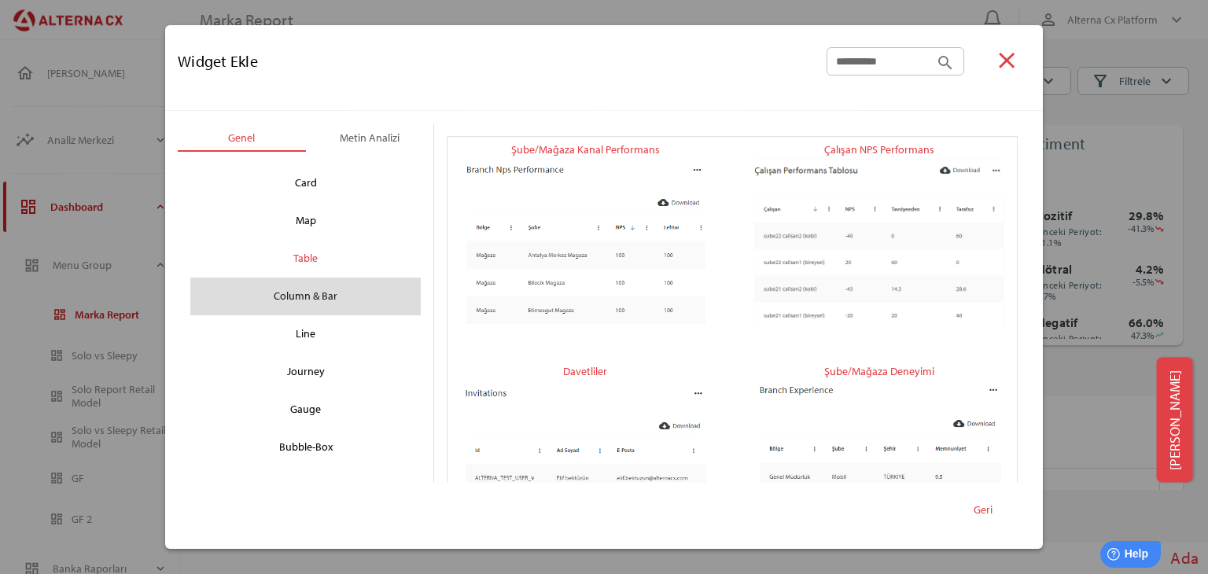
click at [323, 285] on div "Column & Bar" at bounding box center [305, 296] width 205 height 25
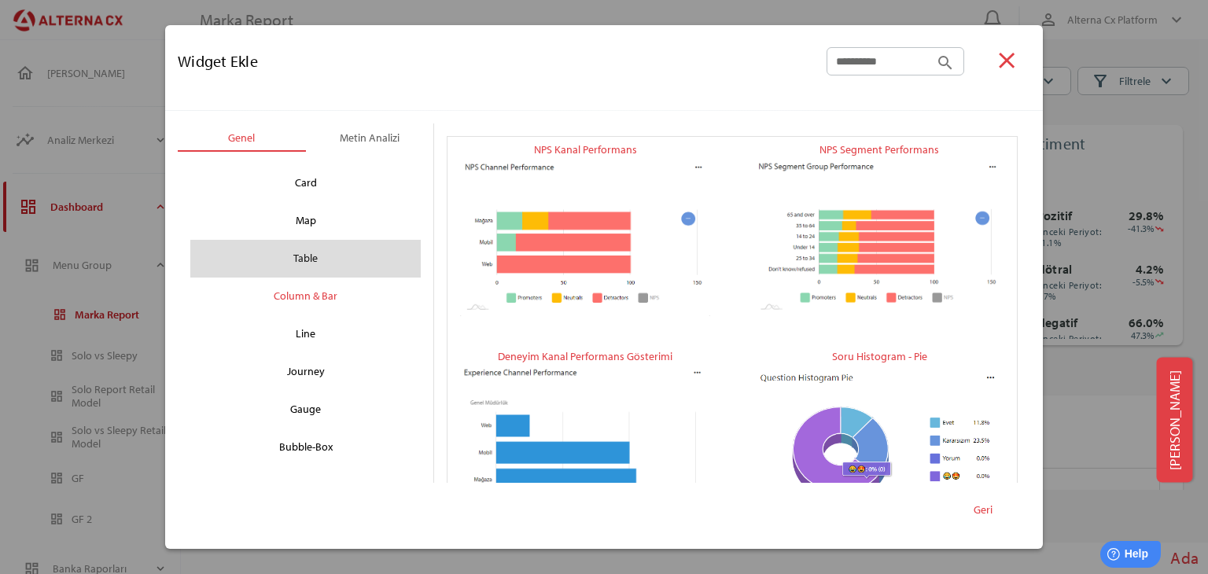
click at [314, 260] on div "Table" at bounding box center [305, 258] width 205 height 25
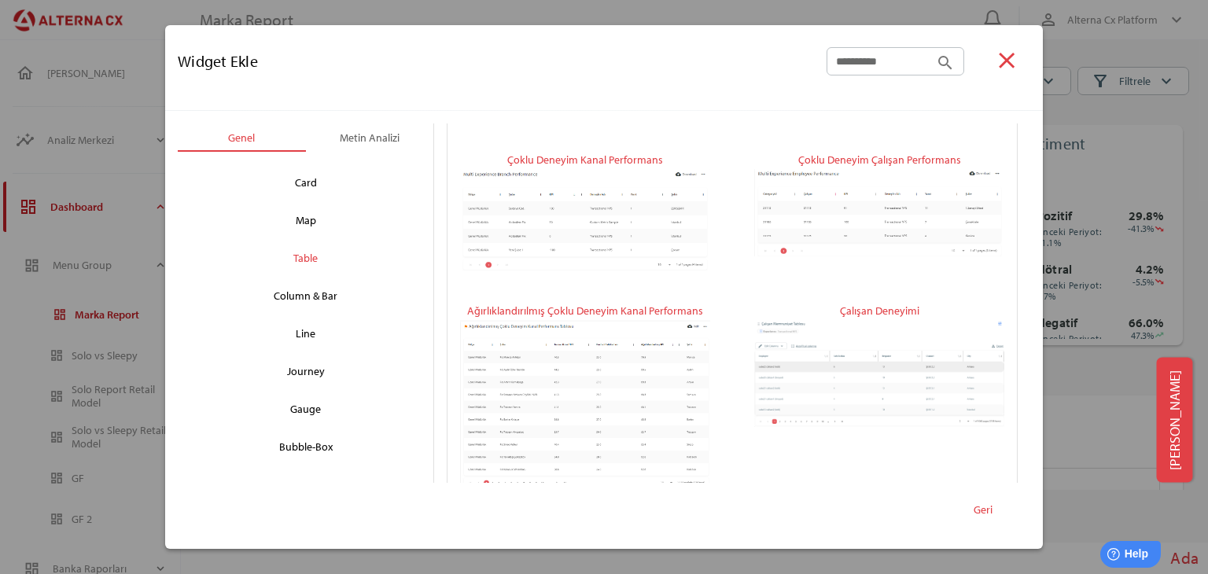
scroll to position [1091, 0]
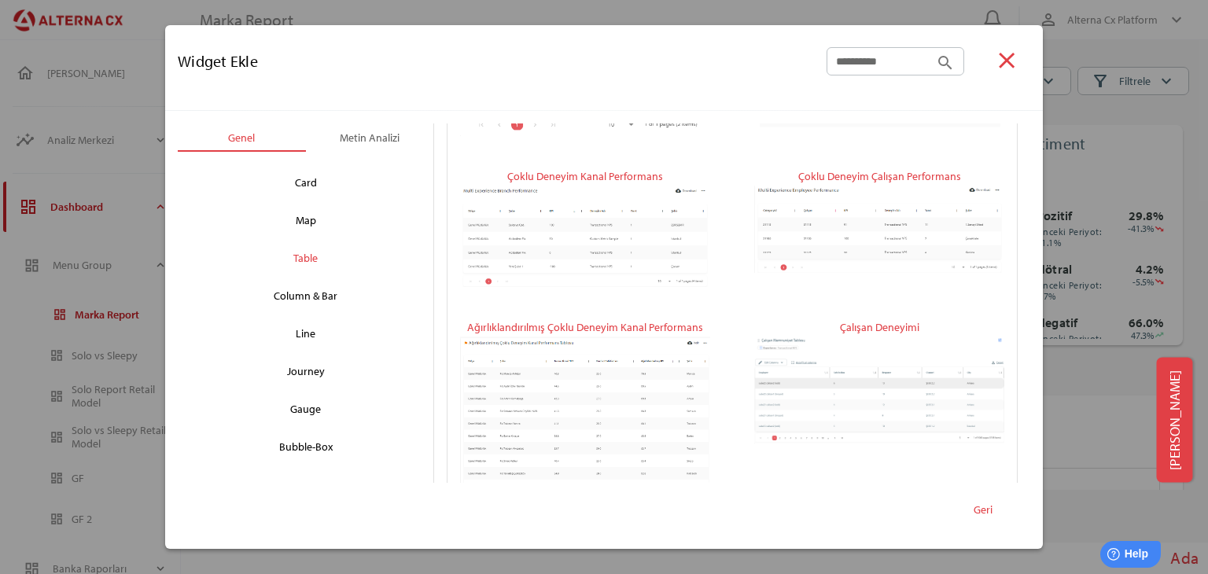
drag, startPoint x: 1036, startPoint y: 284, endPoint x: 1010, endPoint y: 136, distance: 150.1
click at [1010, 136] on div "Genel Metin Analizi chevron_left chevron_right Card Map Table Column & Bar Line…" at bounding box center [603, 330] width 877 height 439
drag, startPoint x: 1030, startPoint y: 419, endPoint x: 1026, endPoint y: 395, distance: 23.9
click at [1026, 397] on div "Genel Metin Analizi chevron_left chevron_right Card Map Table Column & Bar Line…" at bounding box center [603, 330] width 877 height 439
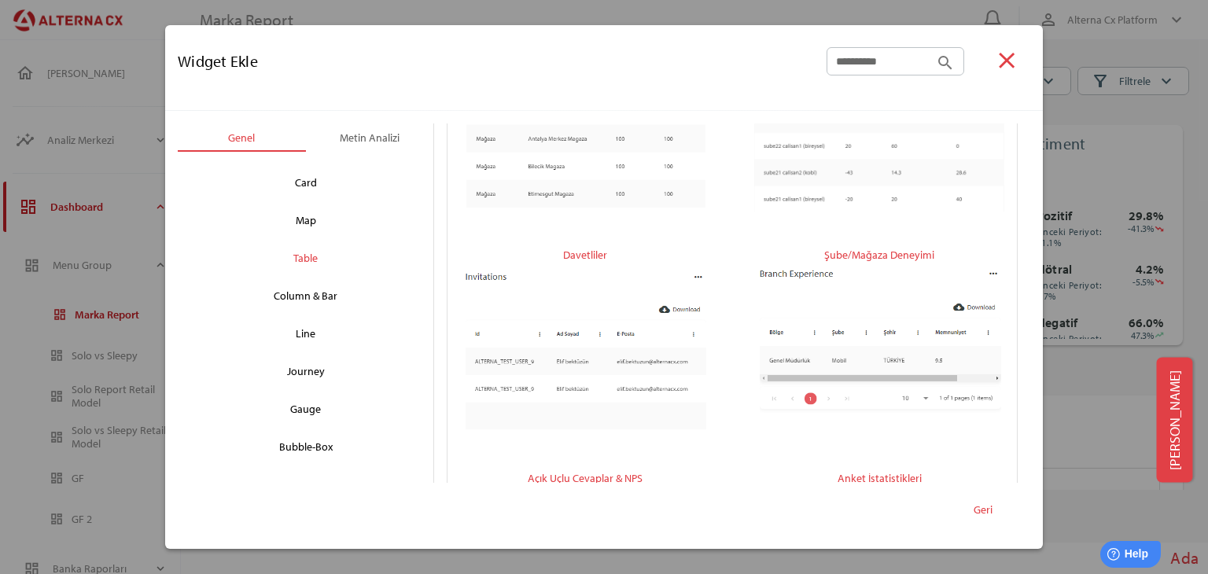
scroll to position [0, 0]
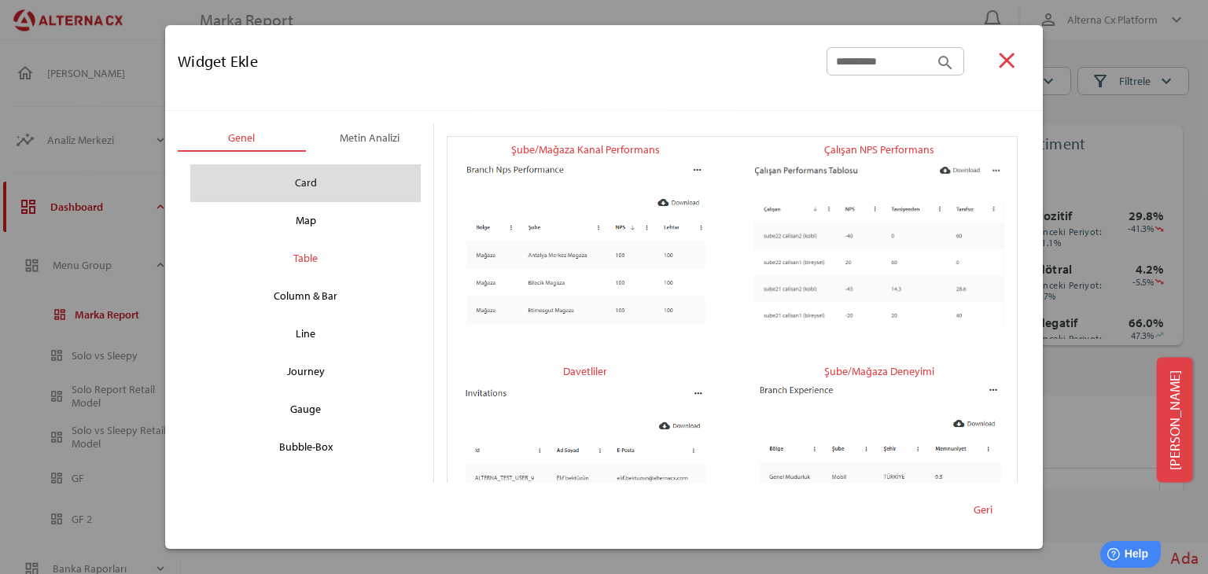
click at [327, 186] on div "Card" at bounding box center [305, 183] width 205 height 25
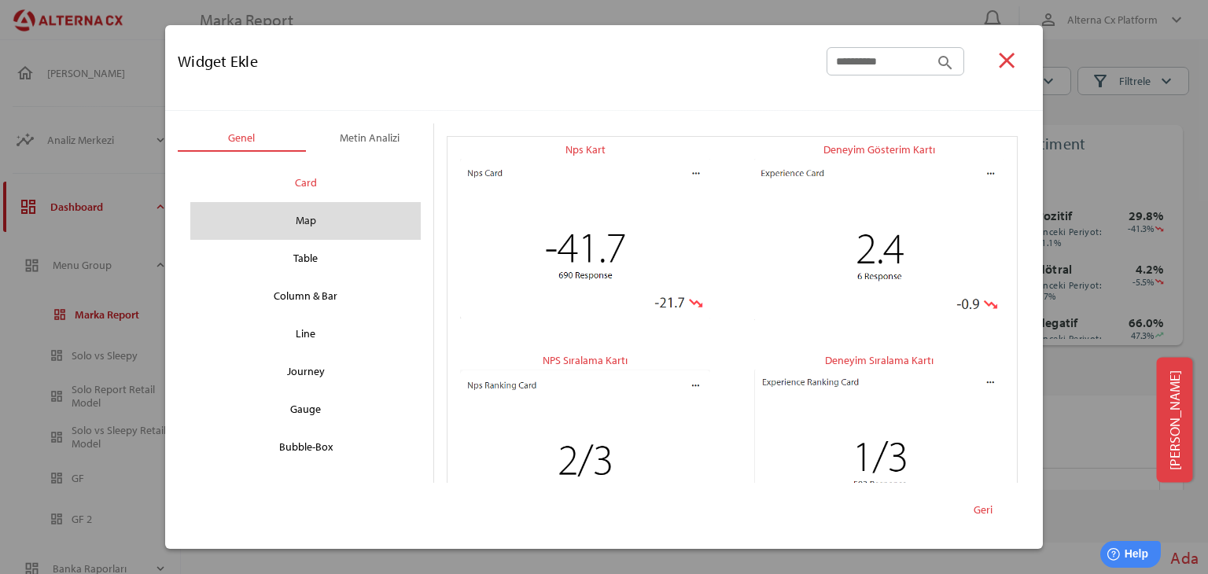
click at [330, 215] on div "Map" at bounding box center [305, 220] width 205 height 25
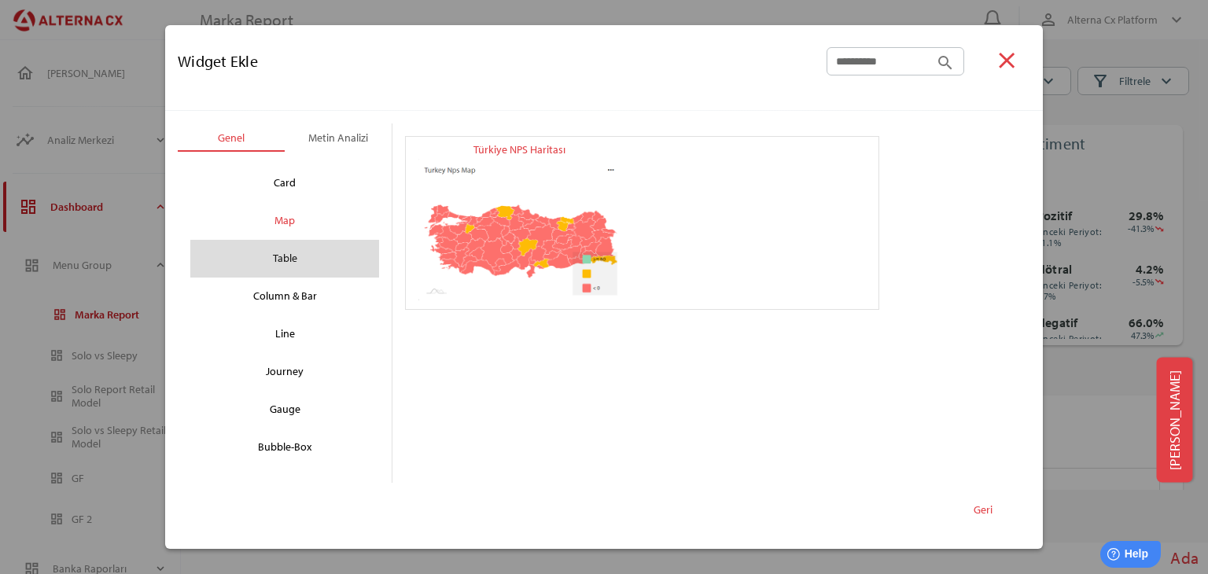
click at [306, 256] on div "Table" at bounding box center [285, 258] width 164 height 25
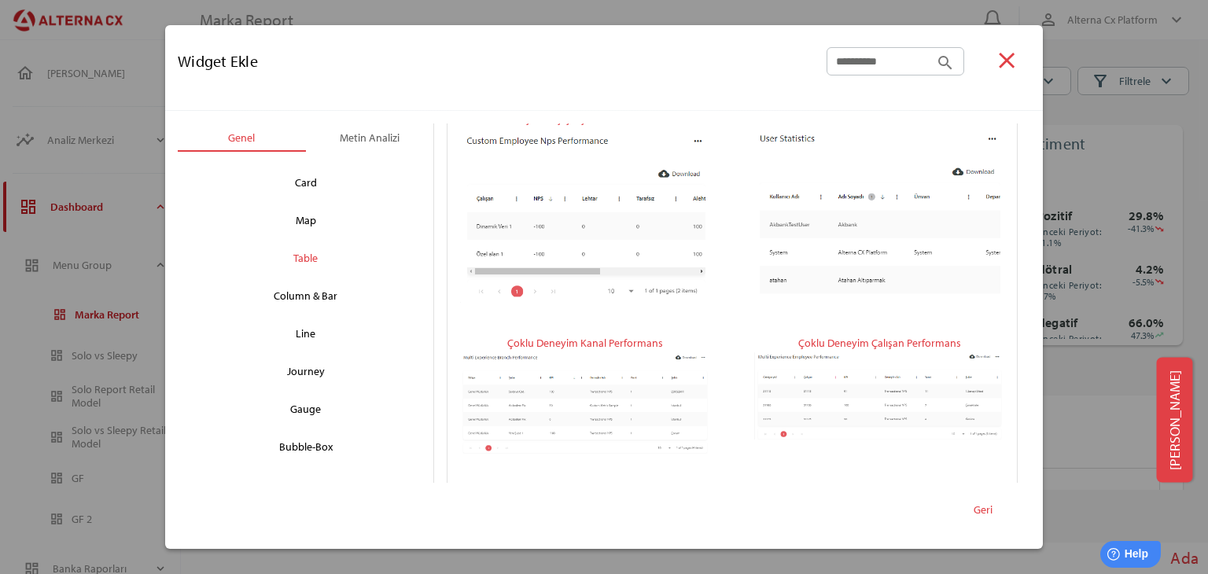
scroll to position [1108, 0]
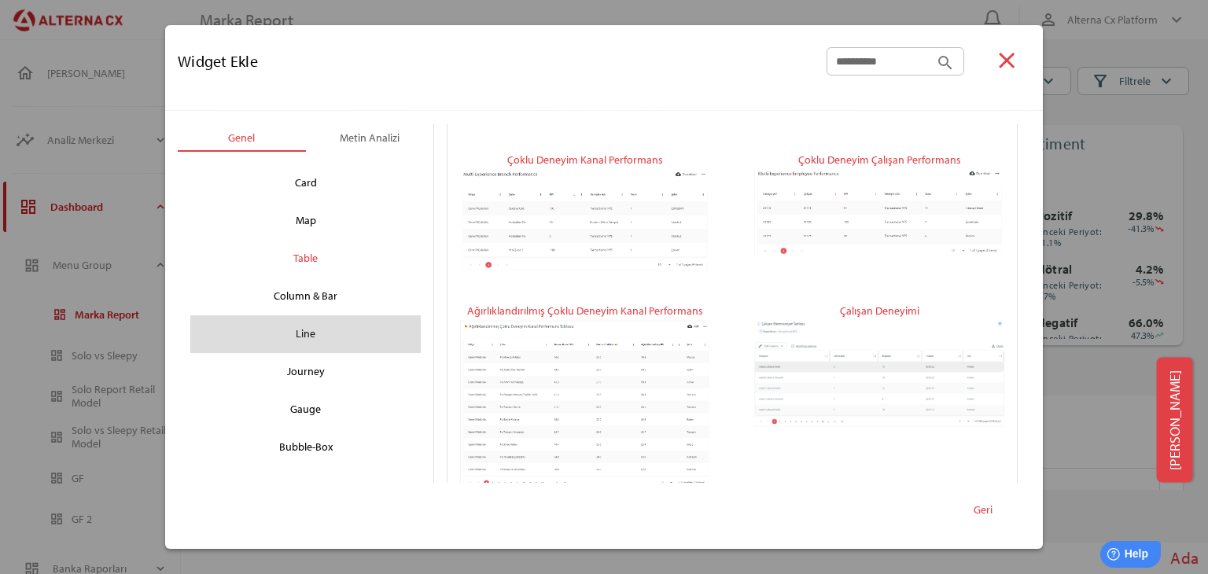
click at [324, 325] on div "Line" at bounding box center [305, 334] width 205 height 25
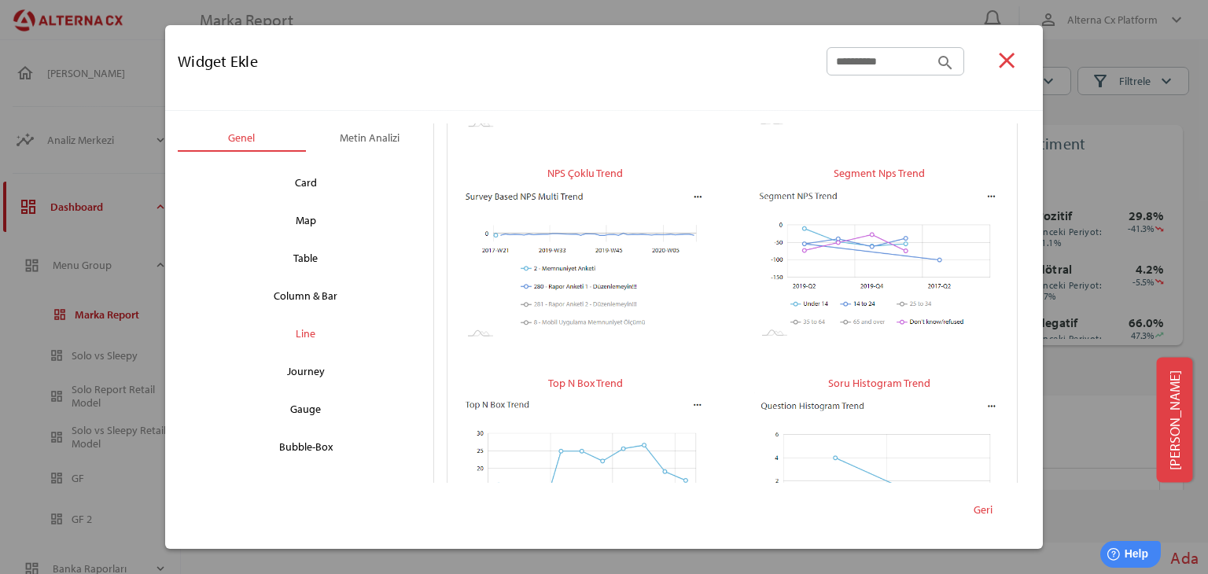
scroll to position [865, 0]
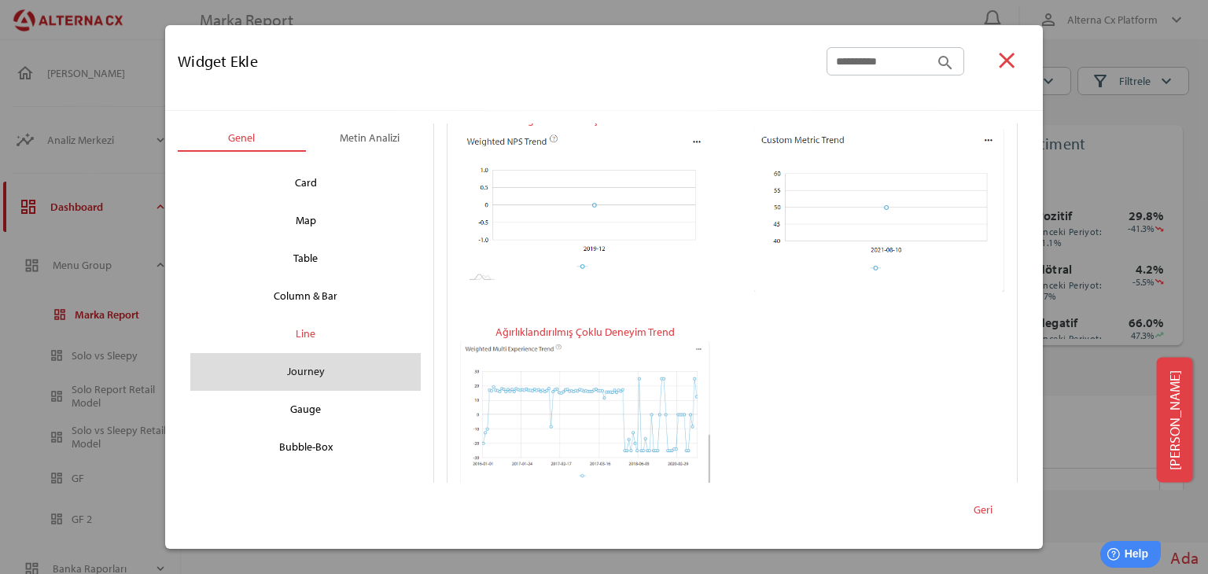
click at [306, 367] on div "Journey" at bounding box center [305, 371] width 205 height 25
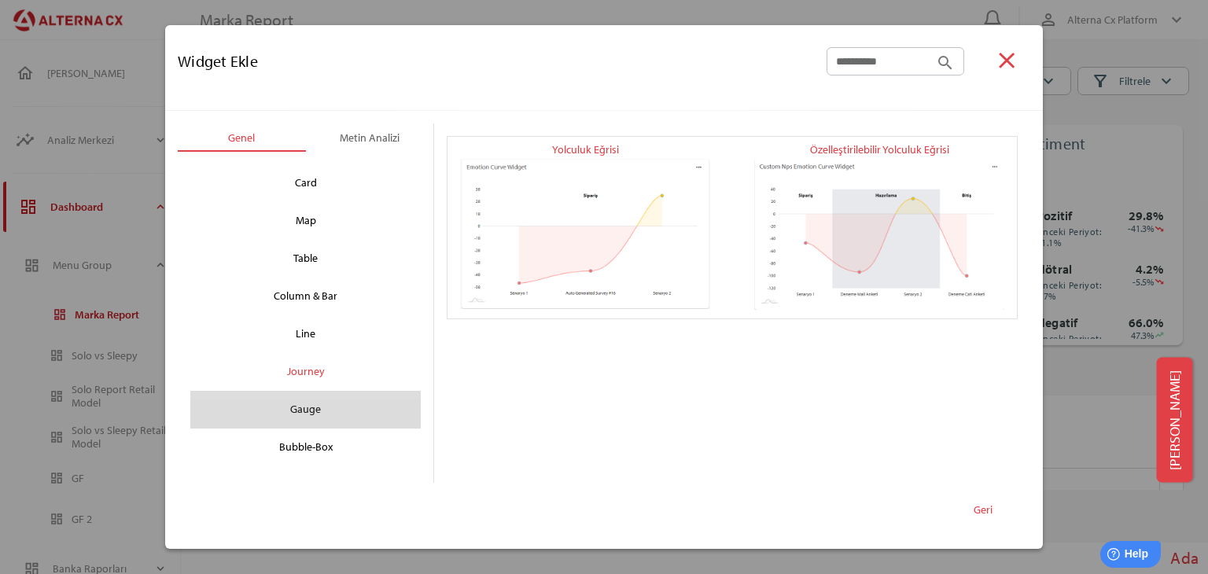
click at [303, 414] on div "Gauge" at bounding box center [305, 409] width 205 height 25
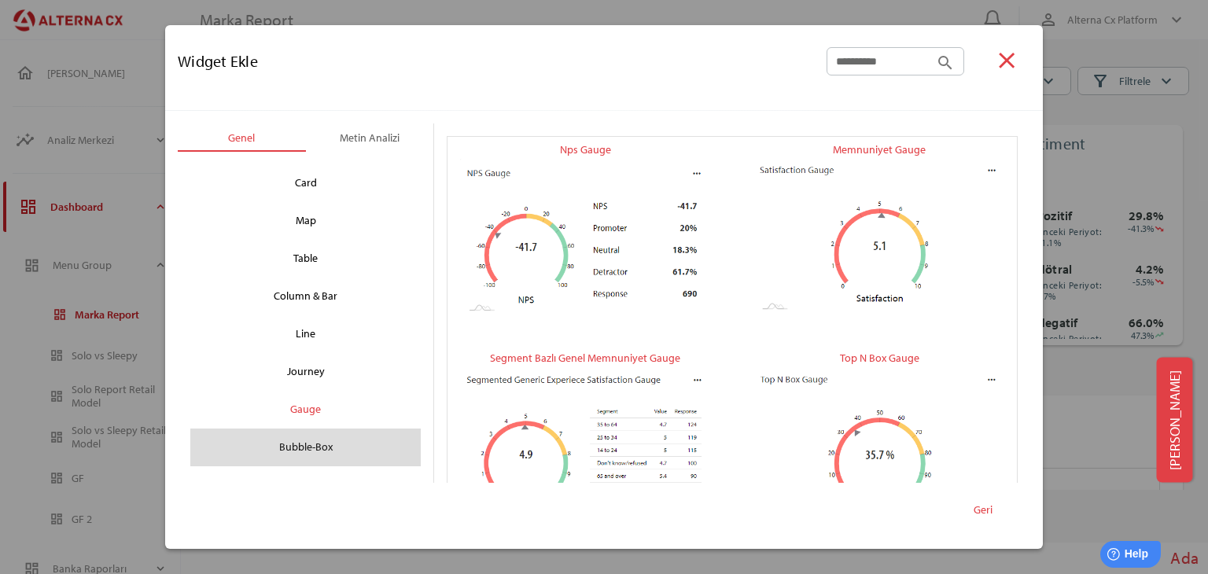
click at [323, 455] on div "Bubble-Box" at bounding box center [305, 447] width 205 height 25
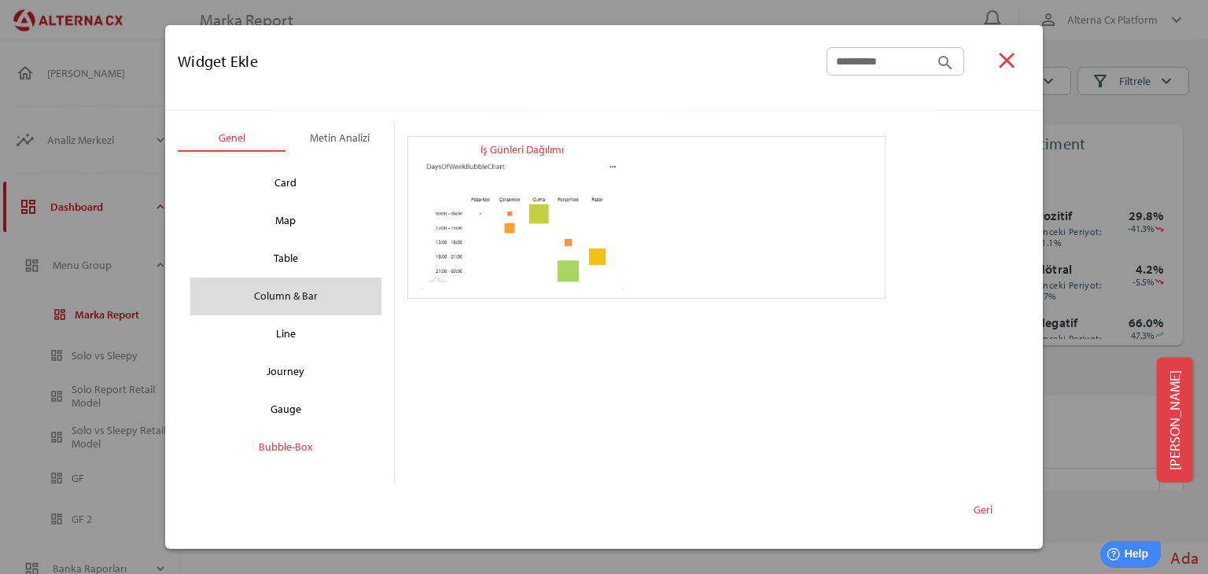
click at [293, 298] on div "Column & Bar" at bounding box center [286, 296] width 166 height 25
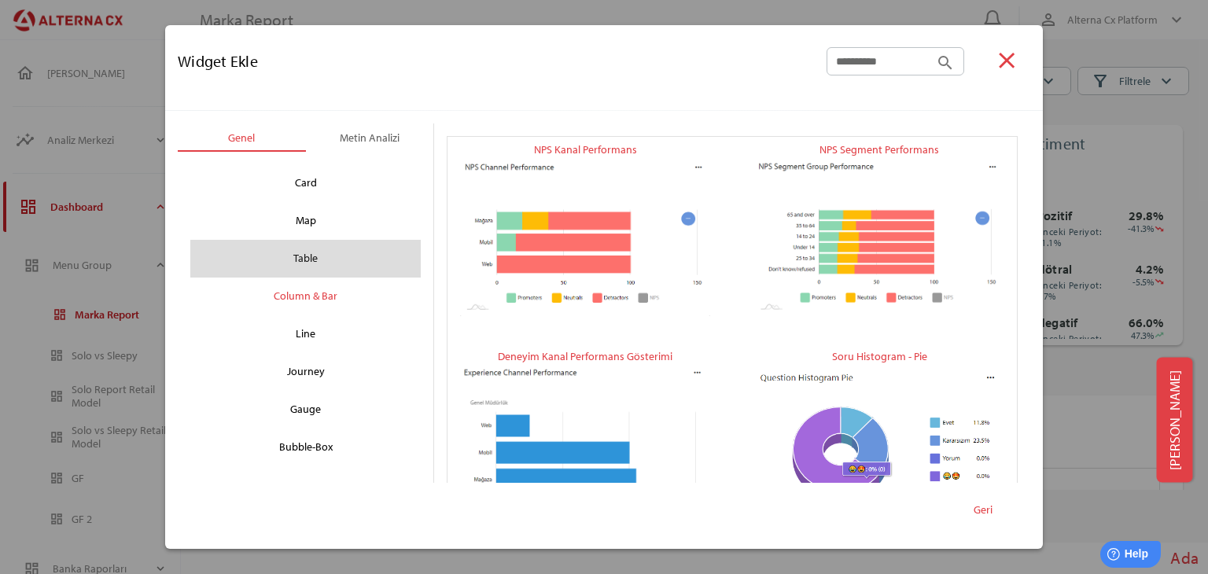
click at [341, 273] on div "Table" at bounding box center [305, 259] width 230 height 38
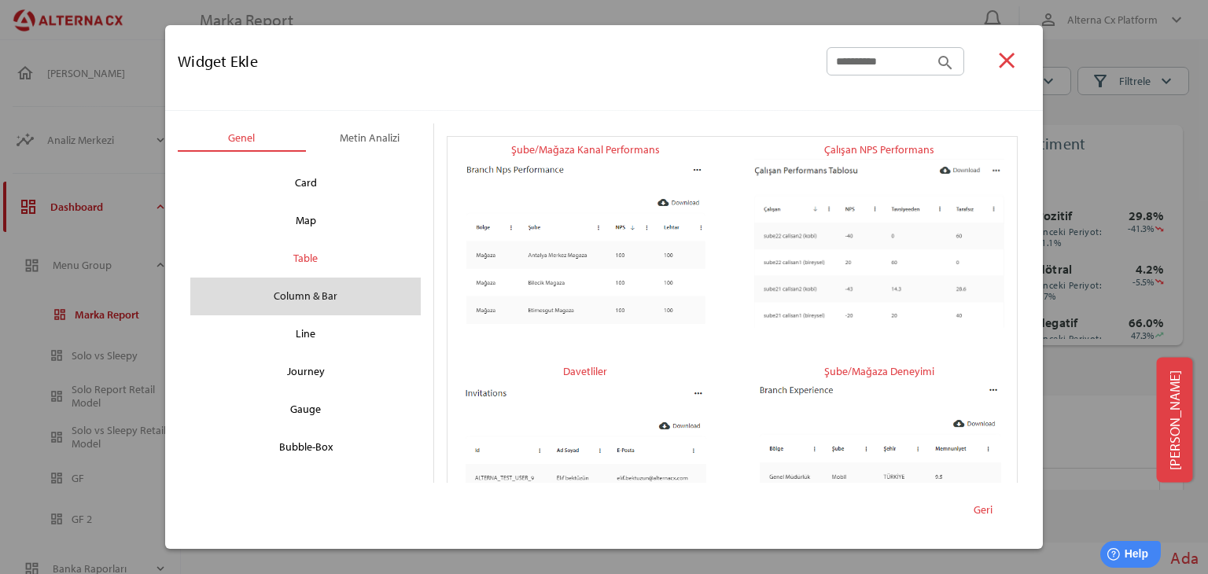
click at [355, 303] on div "Column & Bar" at bounding box center [305, 296] width 205 height 25
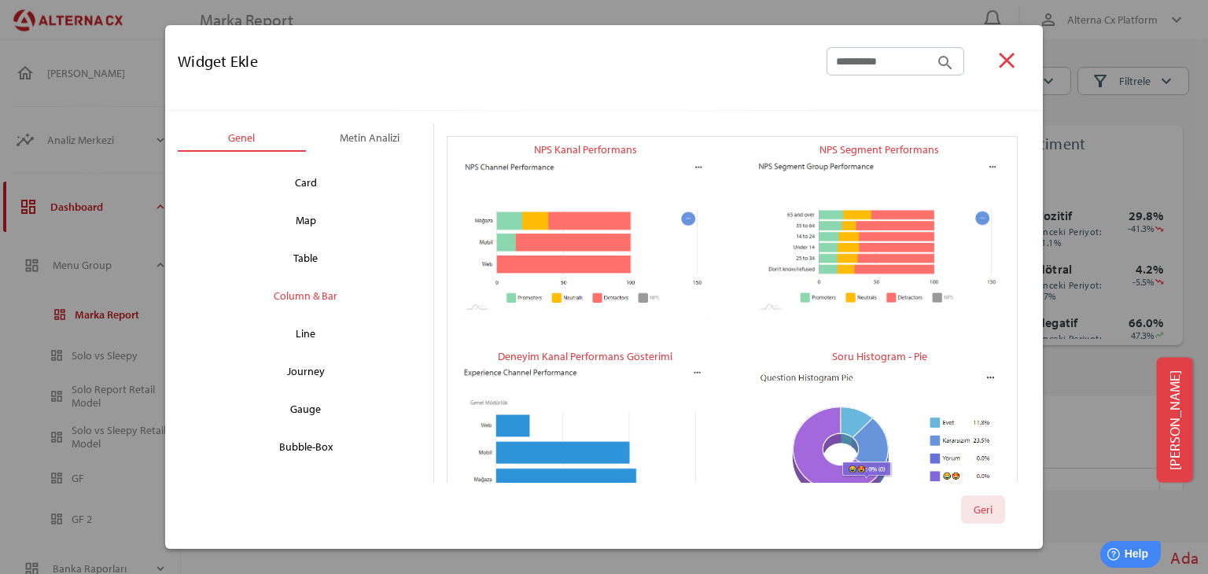
click at [991, 520] on span "Geri" at bounding box center [983, 509] width 44 height 28
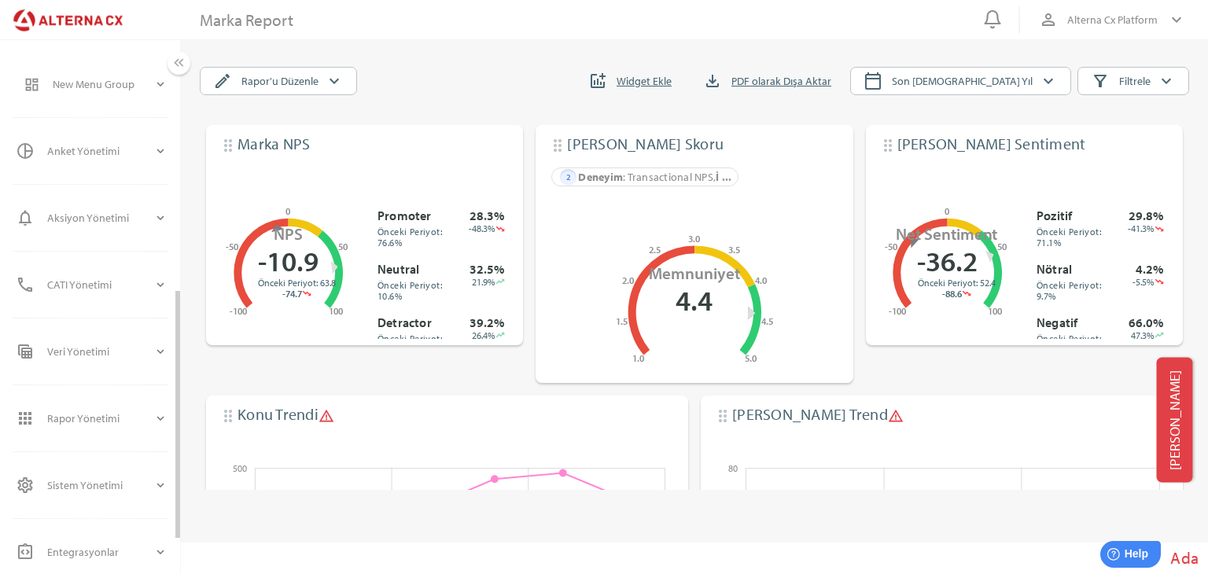
scroll to position [620, 0]
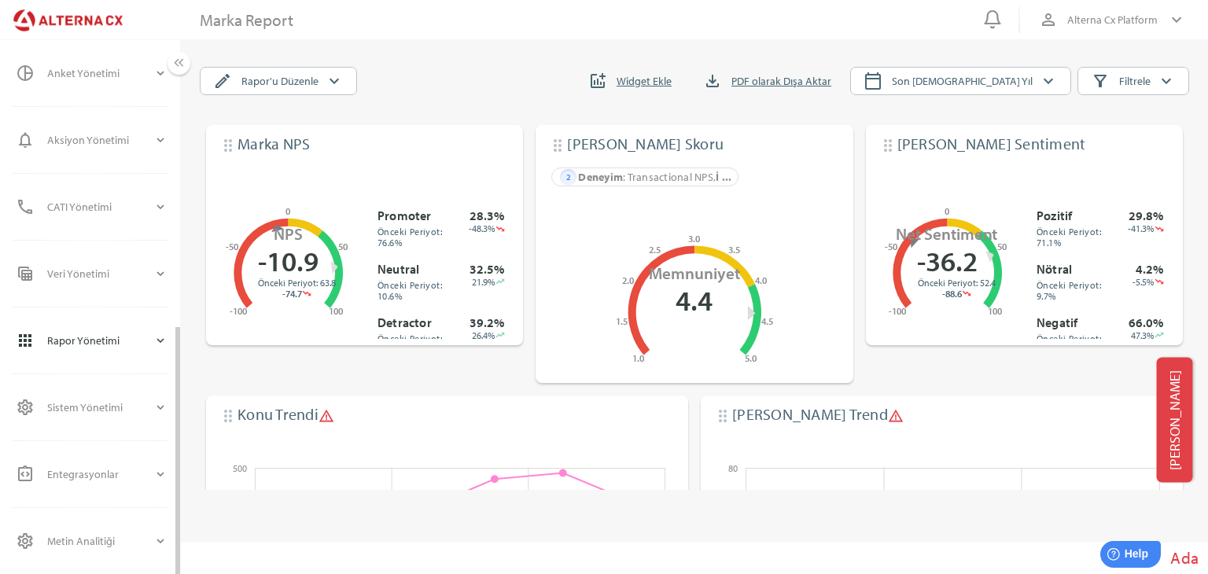
click at [142, 334] on div "Rapor Yönetimi" at bounding box center [100, 341] width 106 height 38
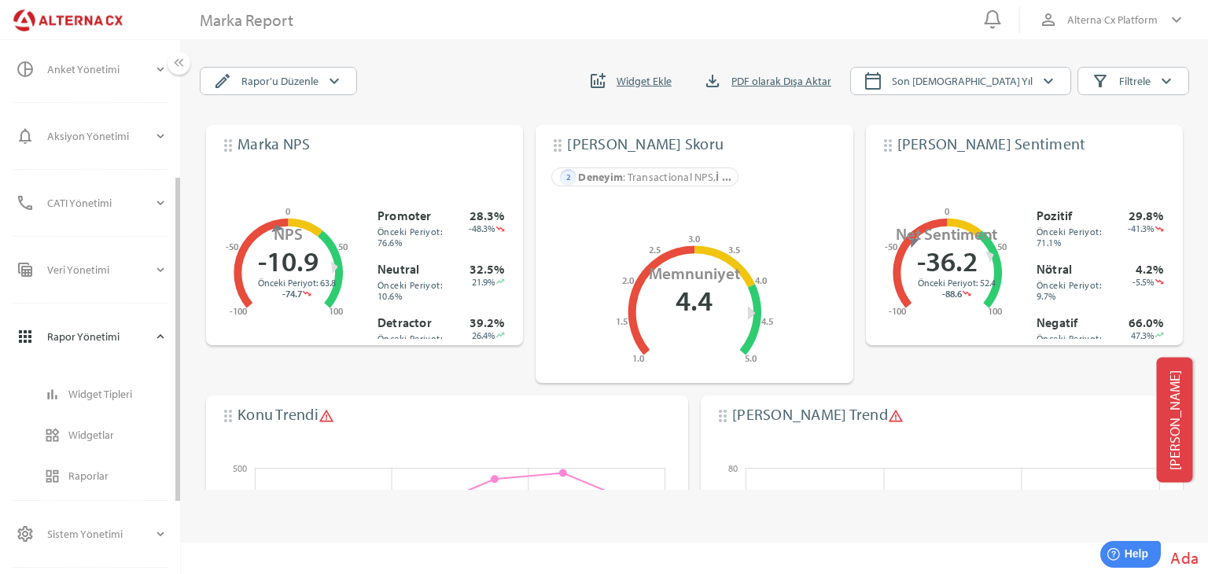
scroll to position [200, 0]
click at [142, 265] on div "Veri Yönetimi" at bounding box center [100, 274] width 106 height 38
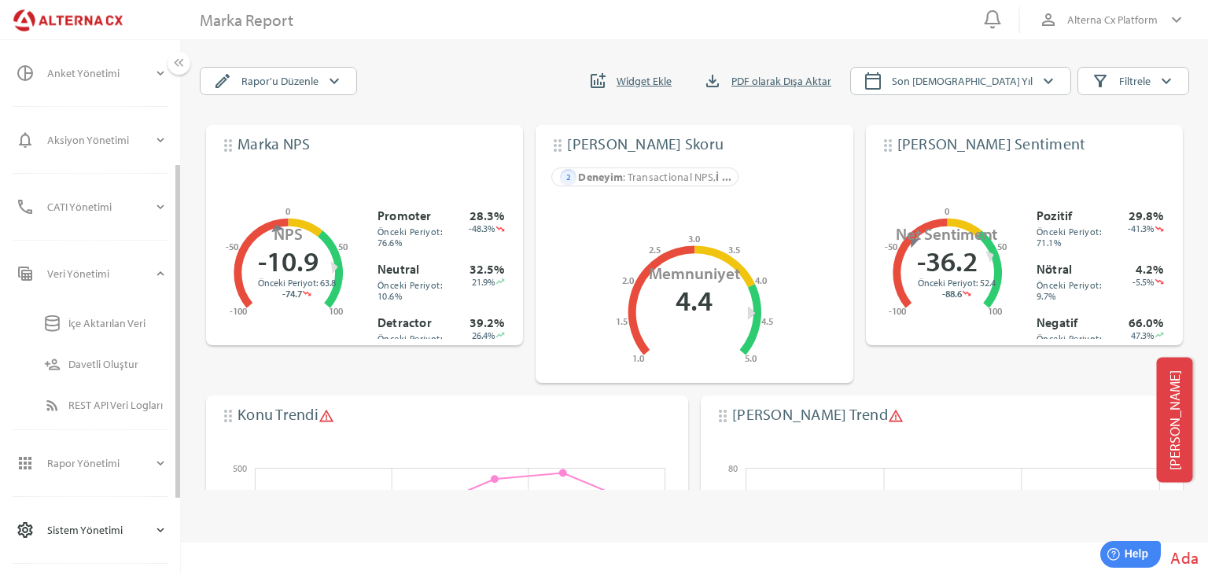
click at [135, 523] on div "Sistem Yönetimi" at bounding box center [100, 530] width 106 height 38
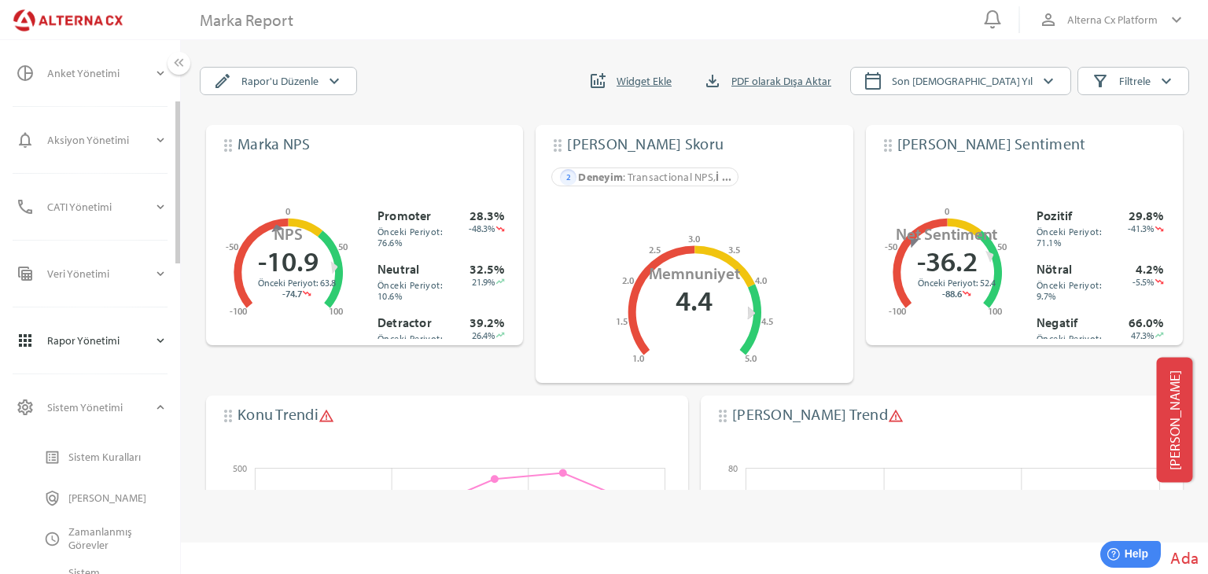
click at [110, 350] on div "Rapor Yönetimi" at bounding box center [100, 341] width 106 height 38
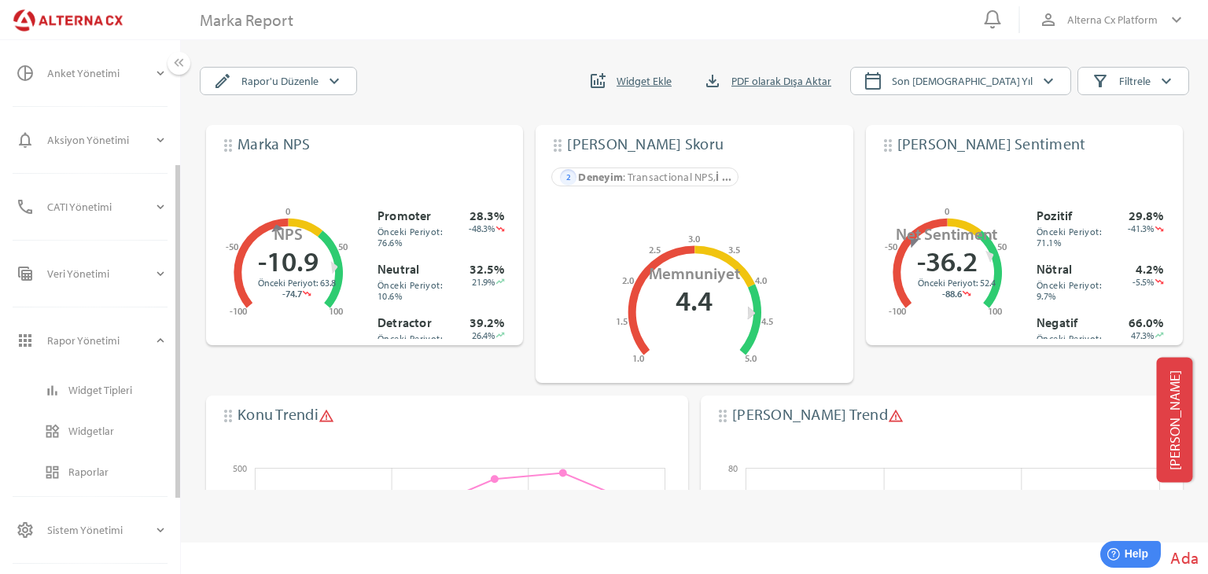
click at [89, 465] on div "Raporlar" at bounding box center [117, 471] width 99 height 13
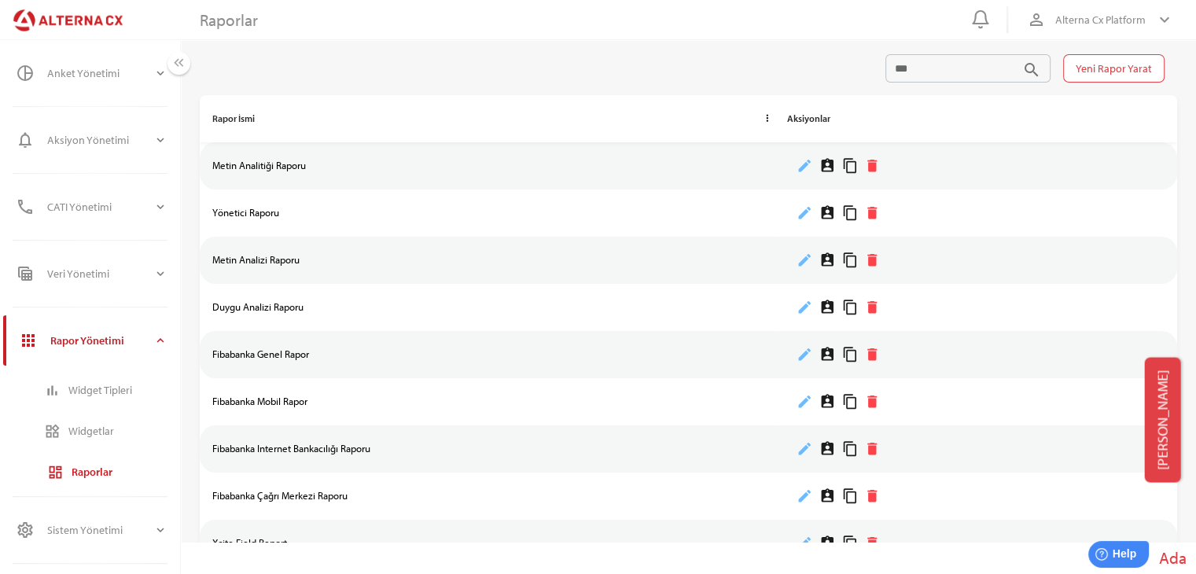
click at [522, 86] on div "Raporlar search Yeni Rapor Yarat" at bounding box center [682, 68] width 990 height 53
click at [833, 165] on icon "assignment_ind" at bounding box center [827, 166] width 17 height 17
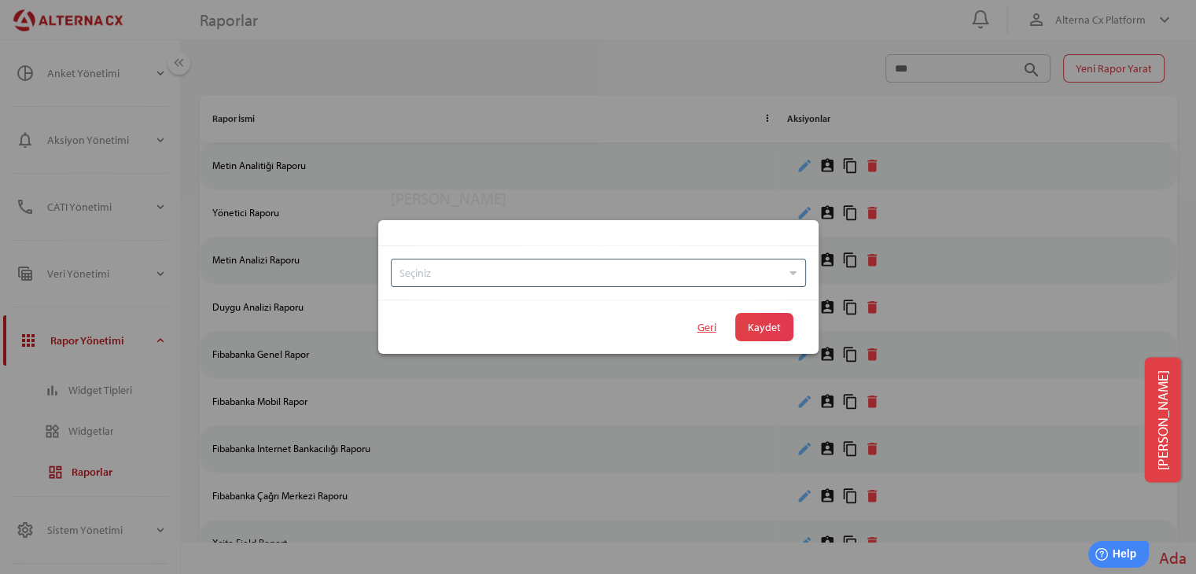
click at [803, 259] on div "Seçiniz" at bounding box center [598, 273] width 415 height 28
click at [801, 276] on div "Seçiniz" at bounding box center [598, 273] width 415 height 28
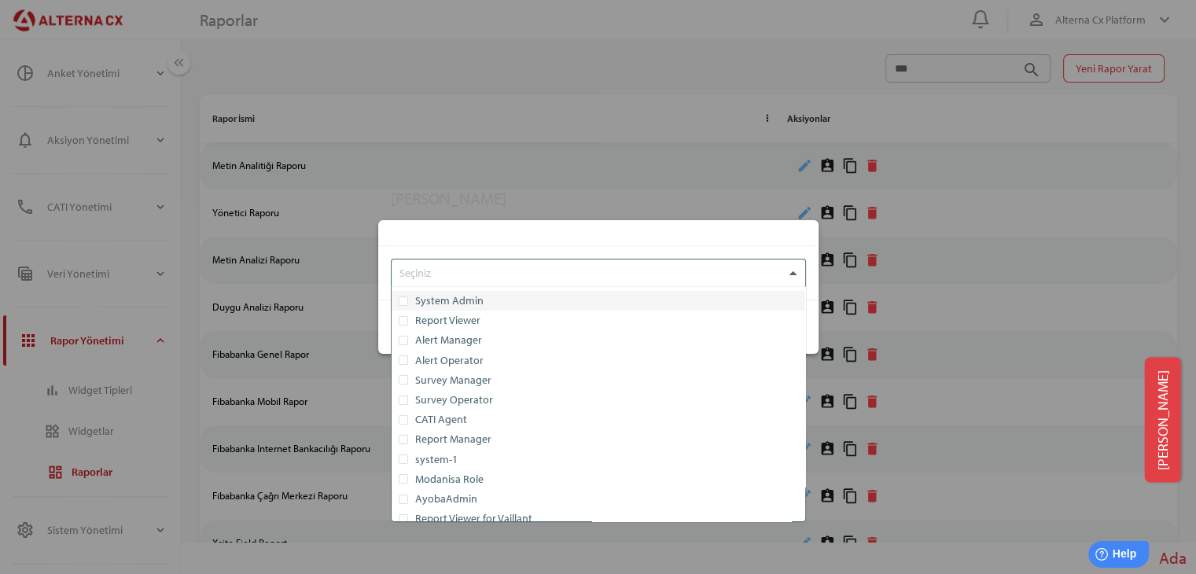
click at [797, 271] on div at bounding box center [793, 272] width 17 height 27
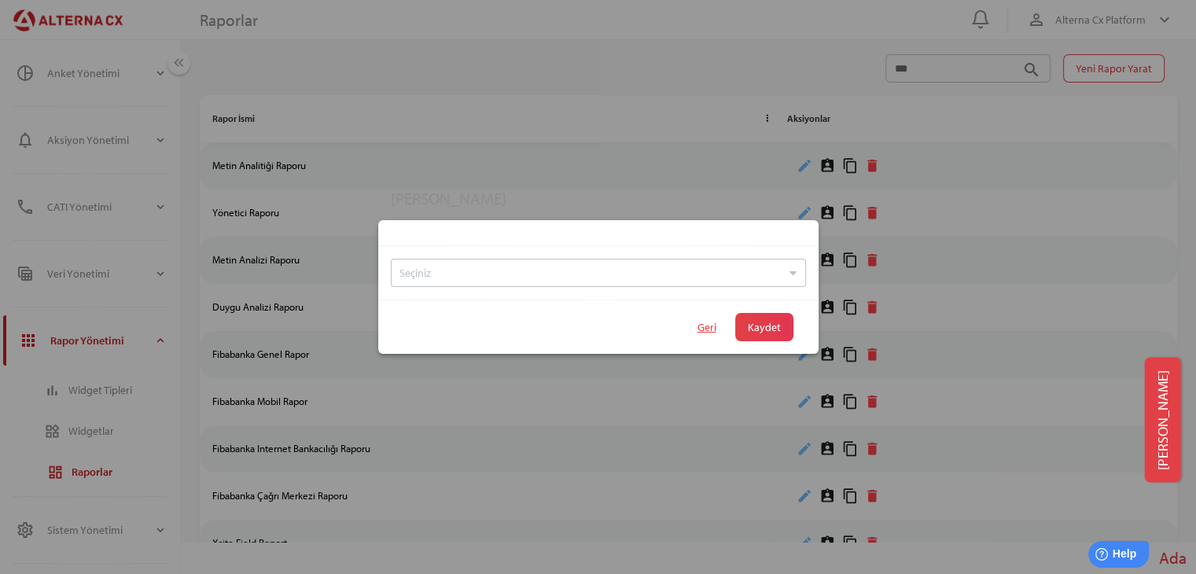
click at [569, 37] on div at bounding box center [598, 287] width 1196 height 574
click at [721, 321] on span "Geri" at bounding box center [707, 327] width 44 height 28
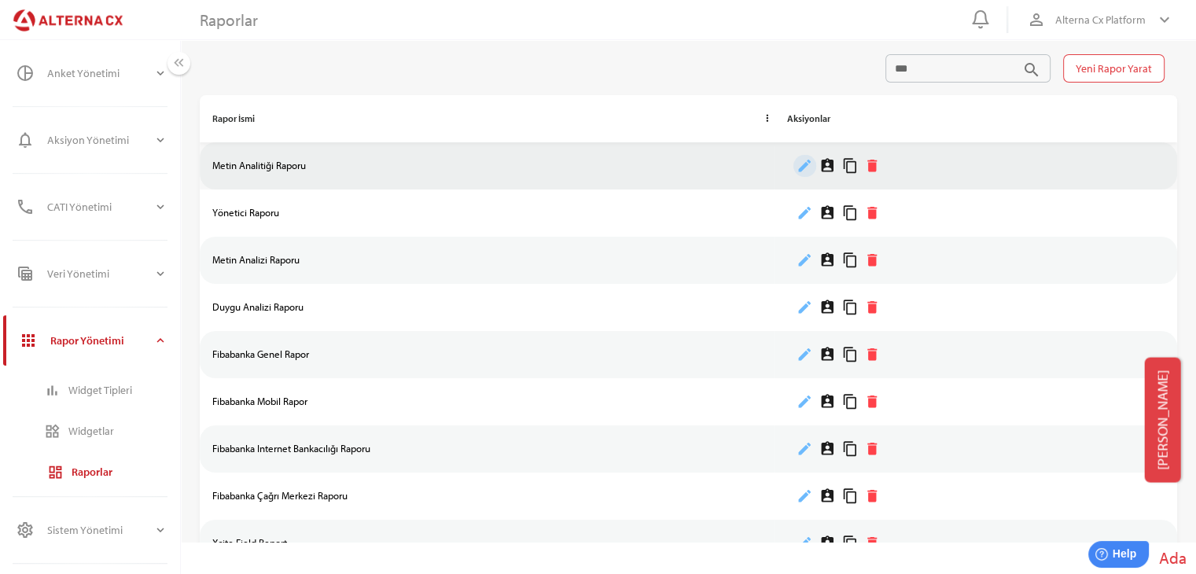
click at [807, 168] on icon "edit" at bounding box center [804, 166] width 17 height 17
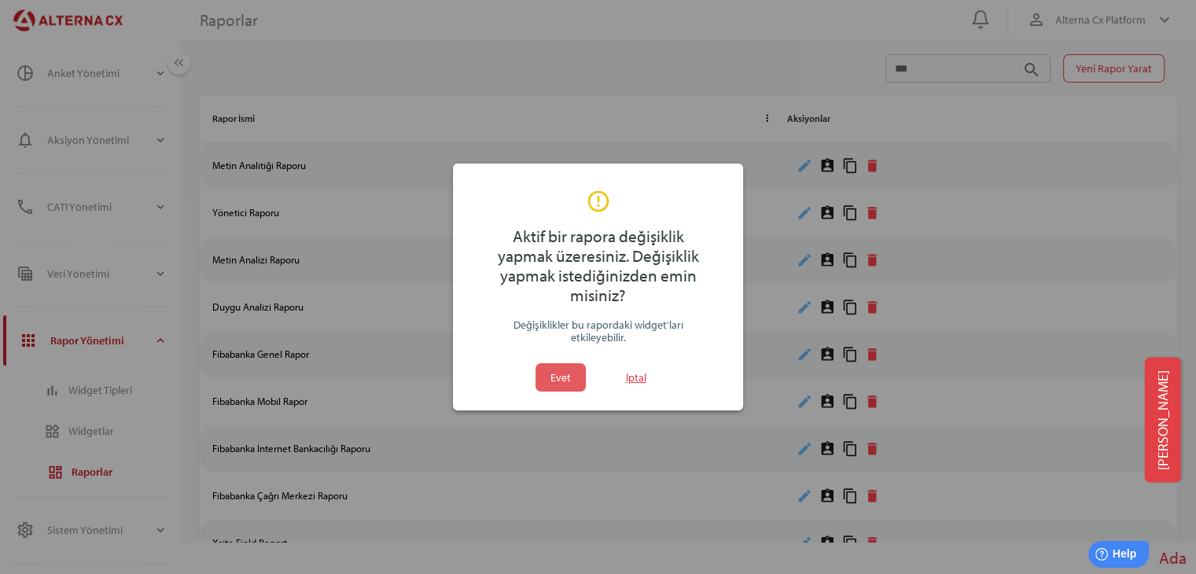
click at [577, 367] on span "Evet" at bounding box center [561, 377] width 38 height 28
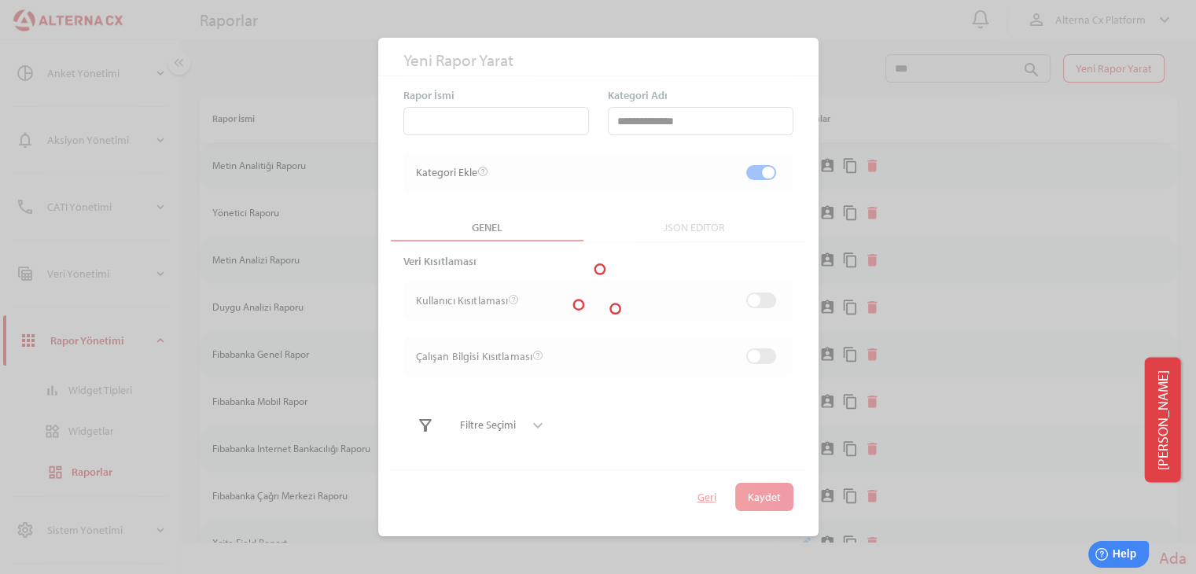
type input "**********"
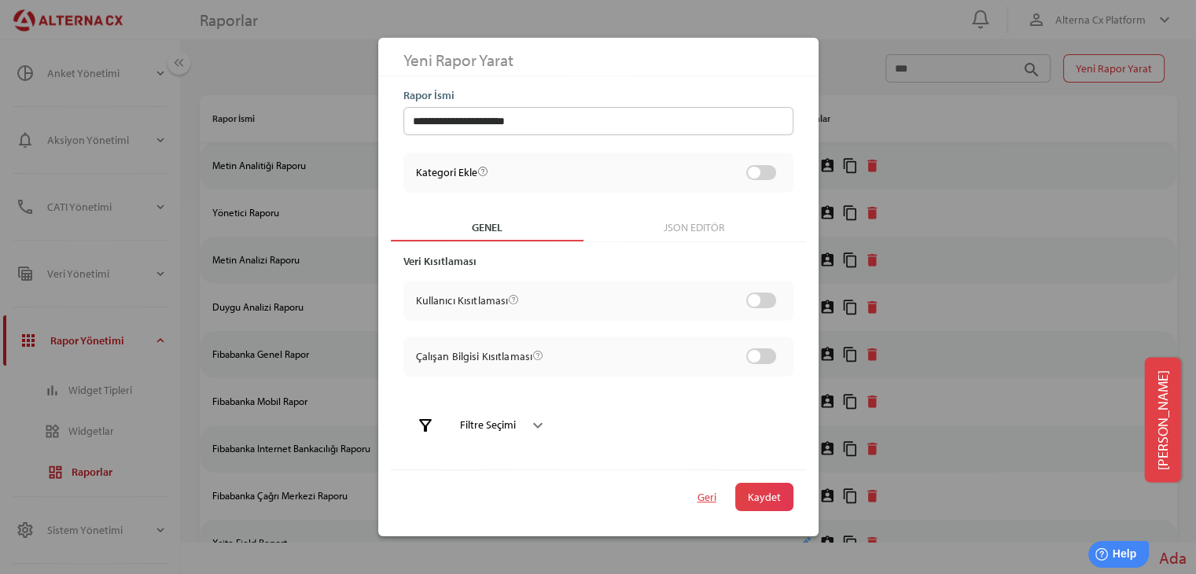
click at [524, 431] on div "keyboard_arrow_down" at bounding box center [531, 425] width 31 height 25
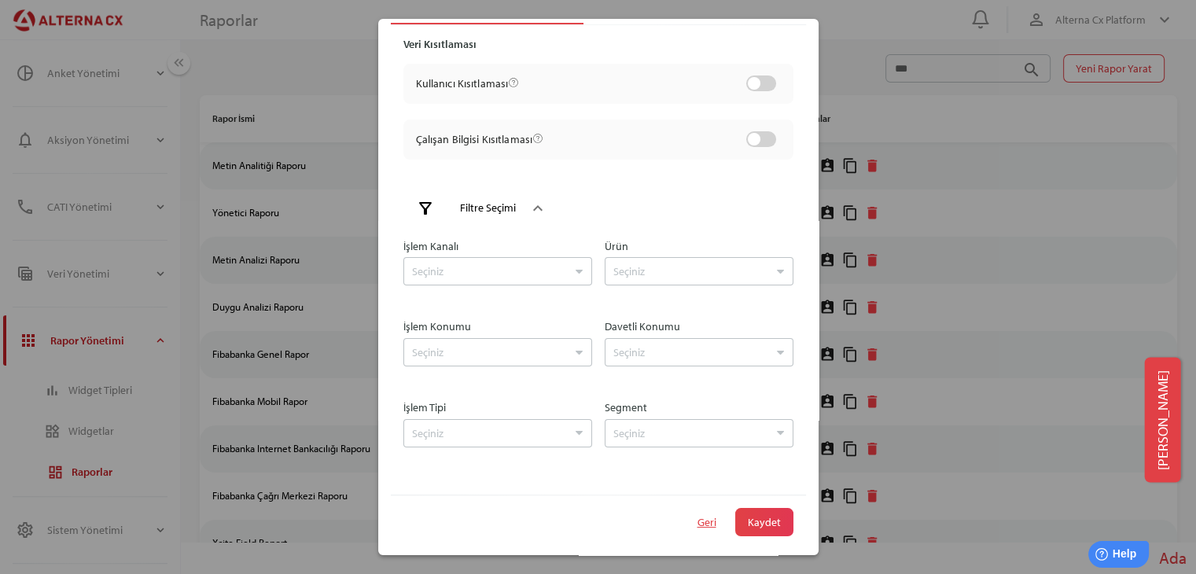
scroll to position [204, 0]
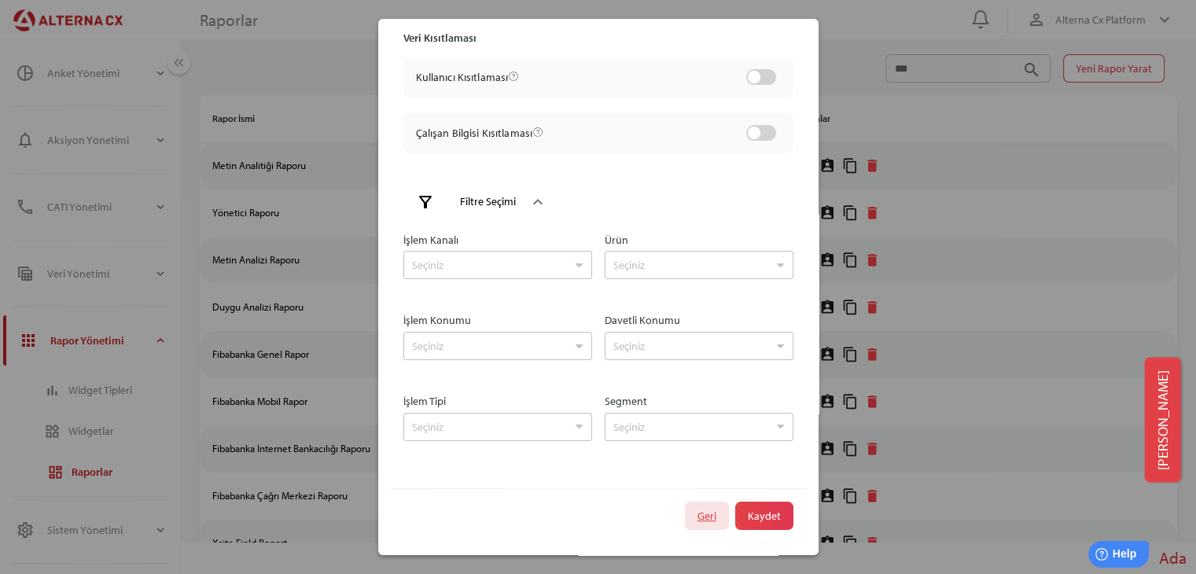
click at [697, 523] on span "Geri" at bounding box center [706, 516] width 19 height 22
